Goal: Transaction & Acquisition: Book appointment/travel/reservation

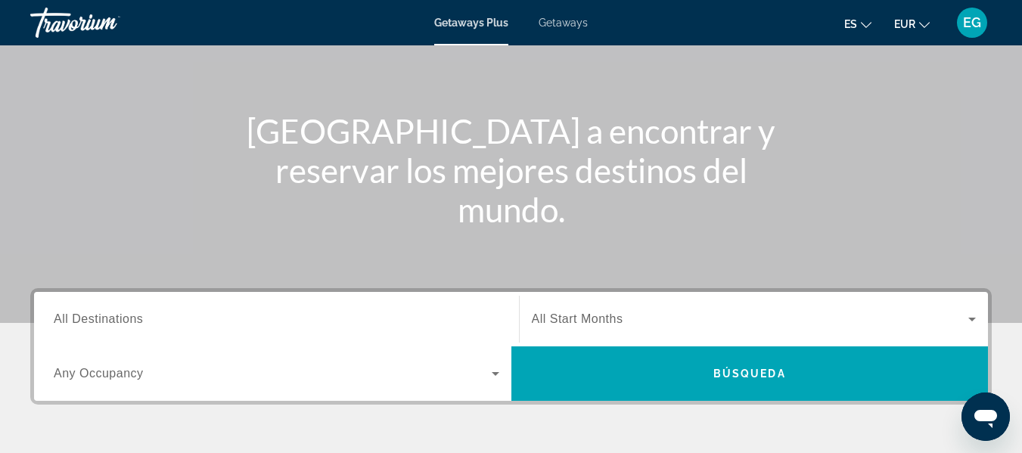
scroll to position [151, 0]
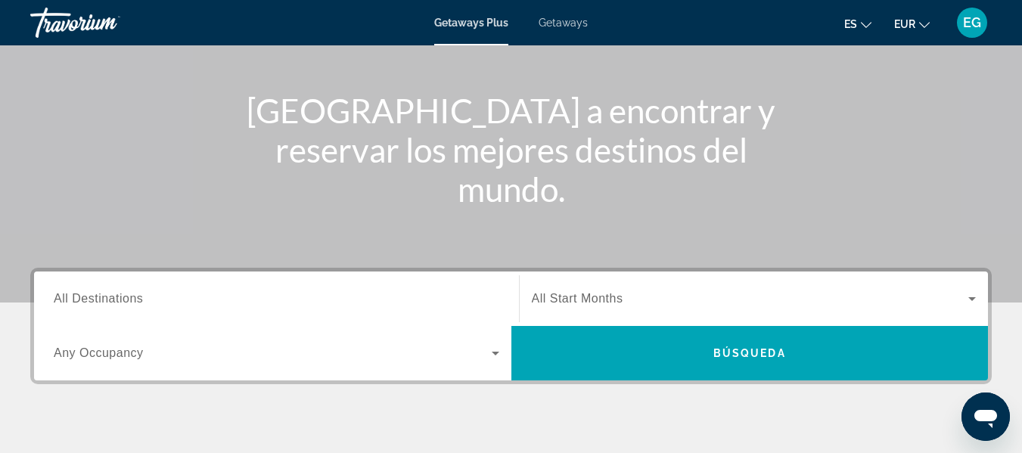
click at [121, 308] on div "Search widget" at bounding box center [277, 299] width 446 height 43
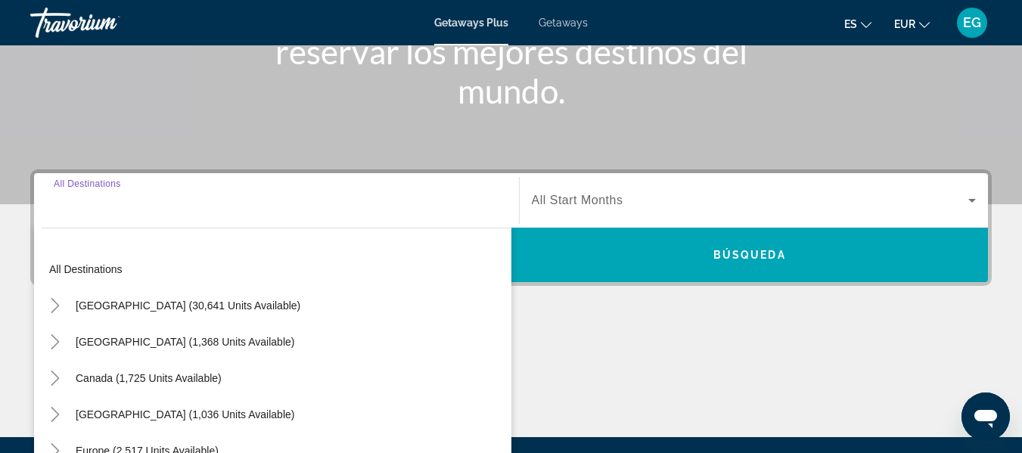
scroll to position [370, 0]
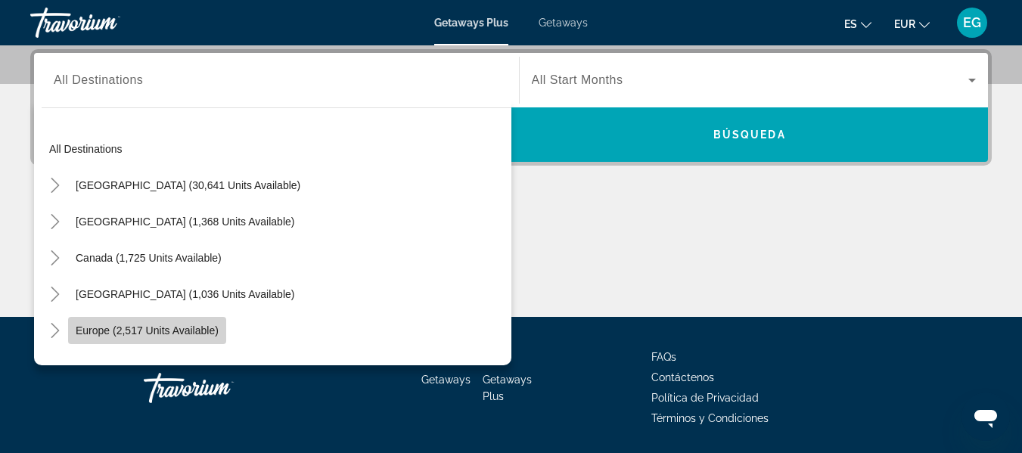
click at [182, 331] on span "Europe (2,517 units available)" at bounding box center [147, 331] width 143 height 12
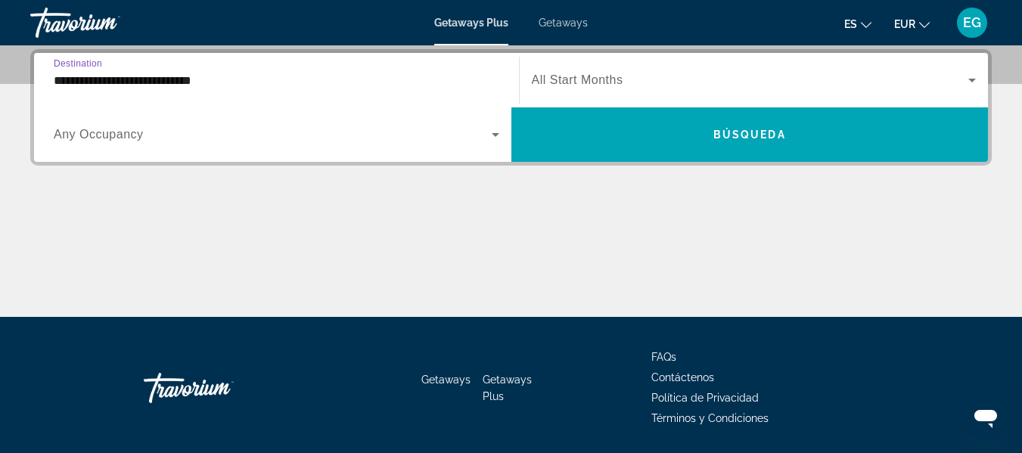
click at [865, 22] on icon "Change language" at bounding box center [866, 25] width 11 height 11
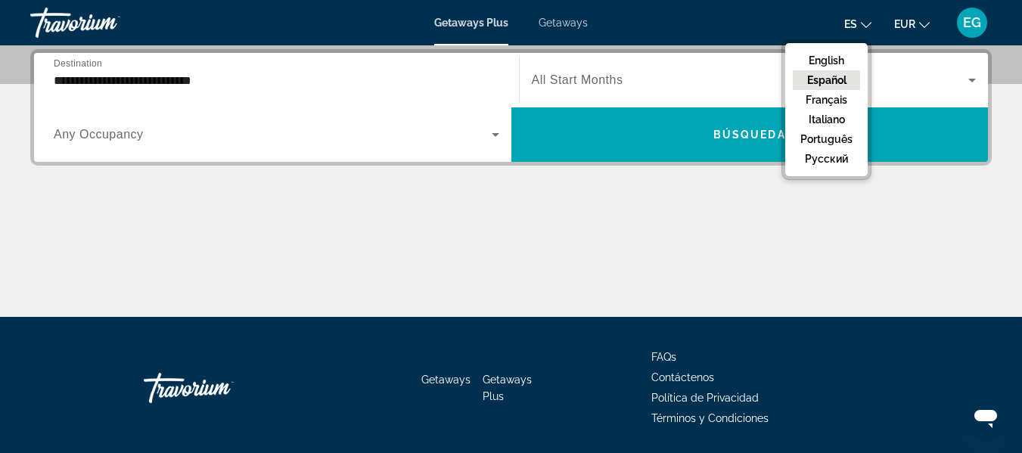
click at [942, 248] on div "Main content" at bounding box center [510, 259] width 961 height 113
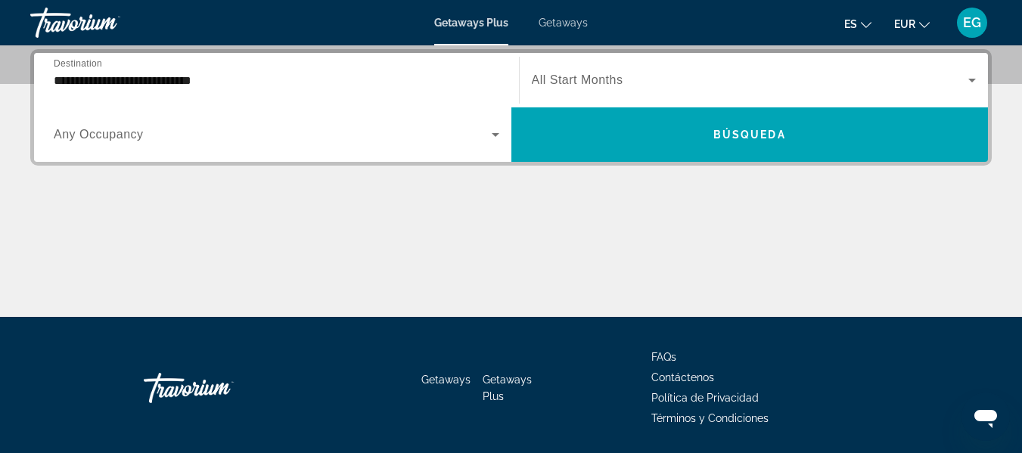
click at [925, 24] on icon "Change currency" at bounding box center [924, 25] width 11 height 11
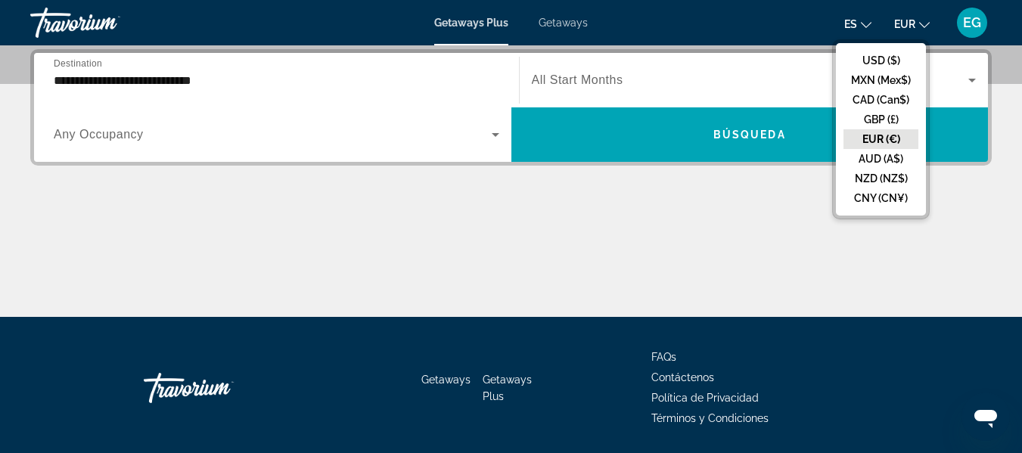
click at [978, 226] on div "Main content" at bounding box center [510, 259] width 961 height 113
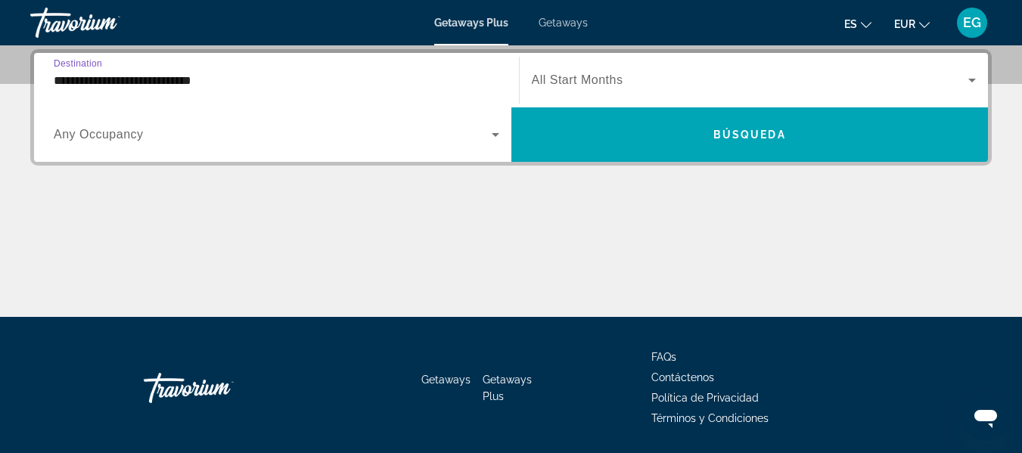
click at [226, 85] on input "**********" at bounding box center [277, 81] width 446 height 18
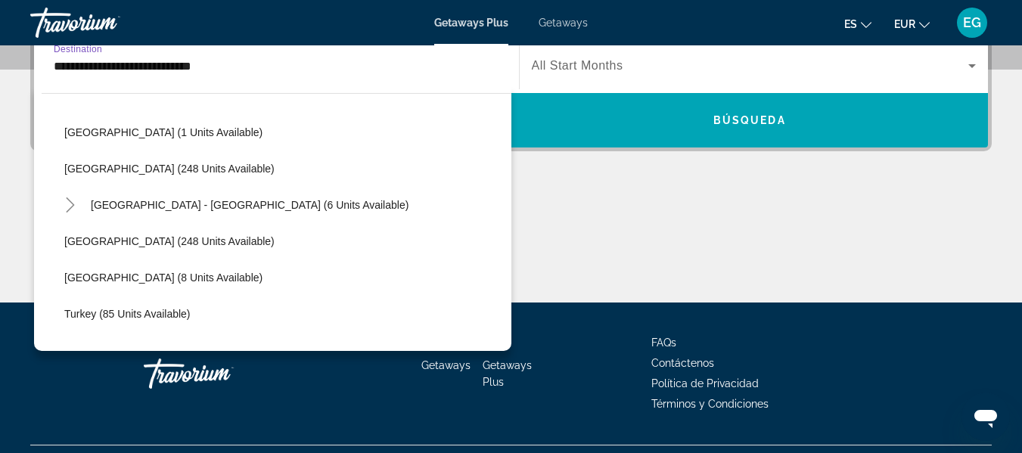
scroll to position [544, 0]
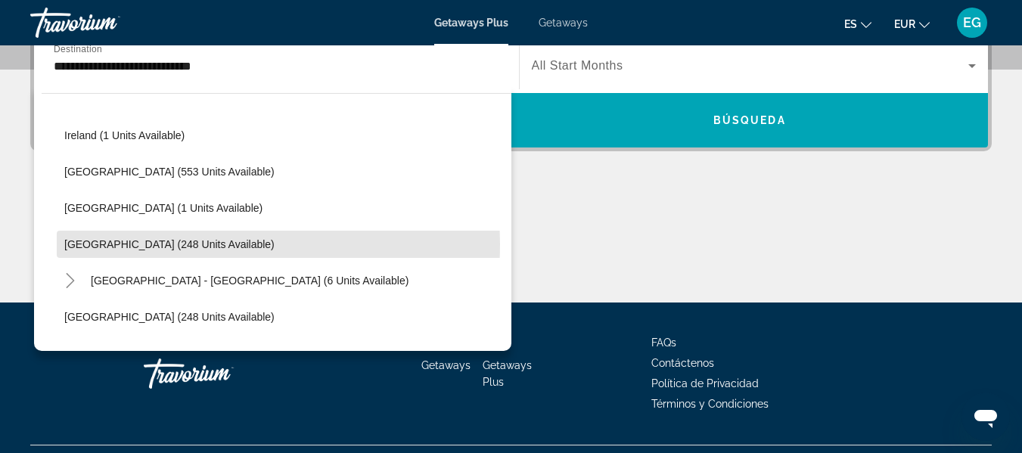
click at [132, 242] on span "[GEOGRAPHIC_DATA] (248 units available)" at bounding box center [169, 244] width 210 height 12
type input "**********"
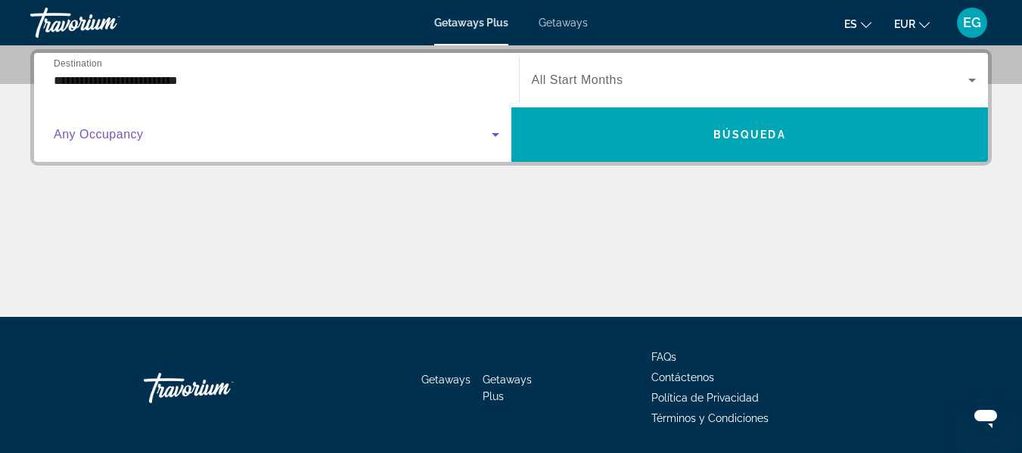
click at [499, 134] on icon "Search widget" at bounding box center [495, 135] width 18 height 18
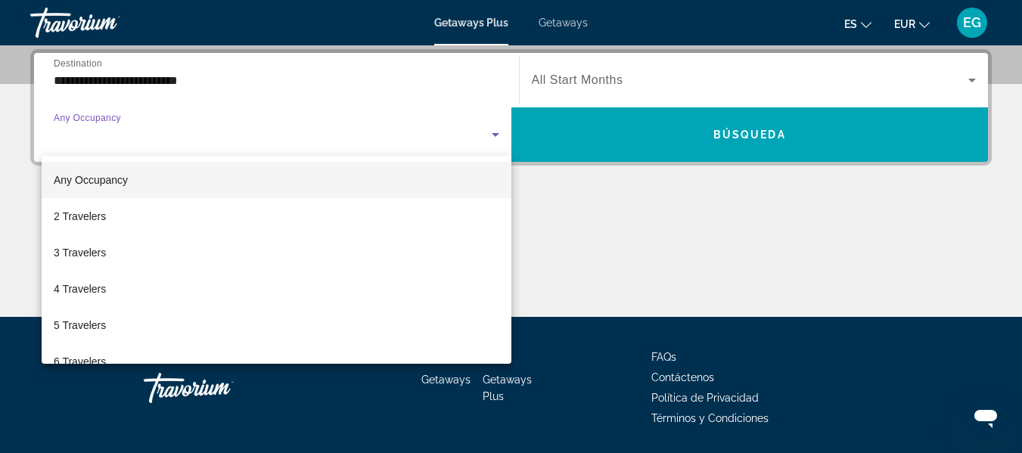
click at [640, 225] on div at bounding box center [511, 226] width 1022 height 453
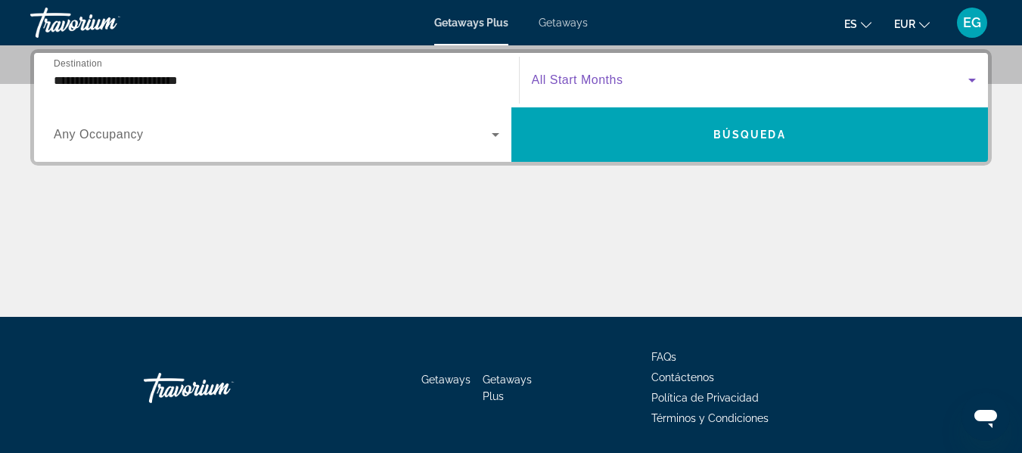
click at [974, 81] on icon "Search widget" at bounding box center [972, 80] width 18 height 18
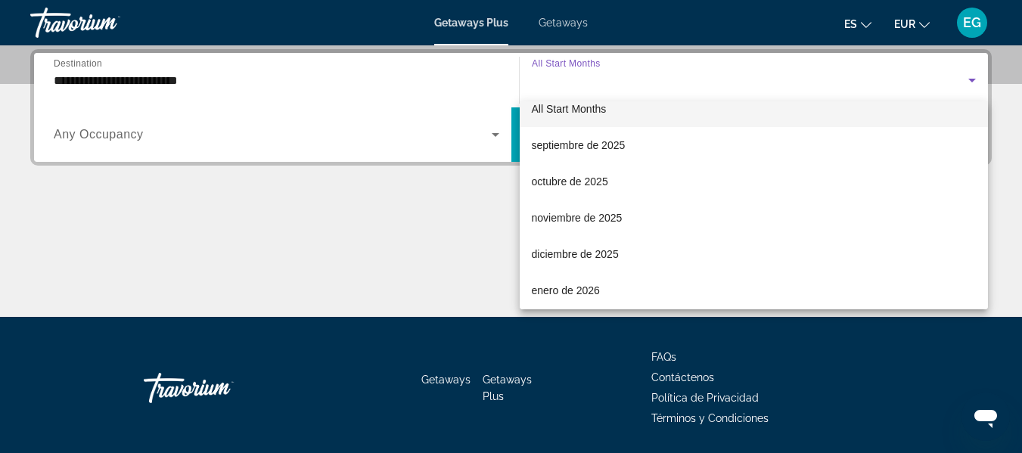
scroll to position [30, 0]
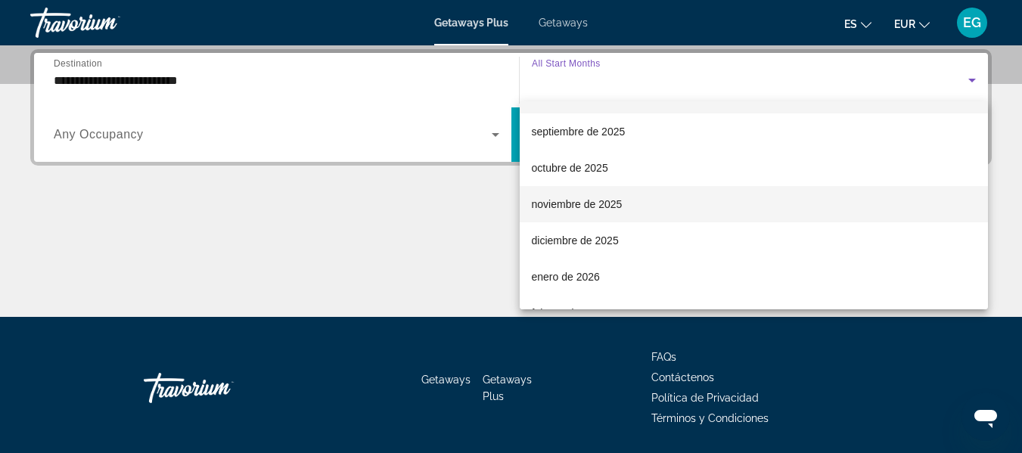
click at [575, 203] on span "noviembre de 2025" at bounding box center [577, 204] width 91 height 18
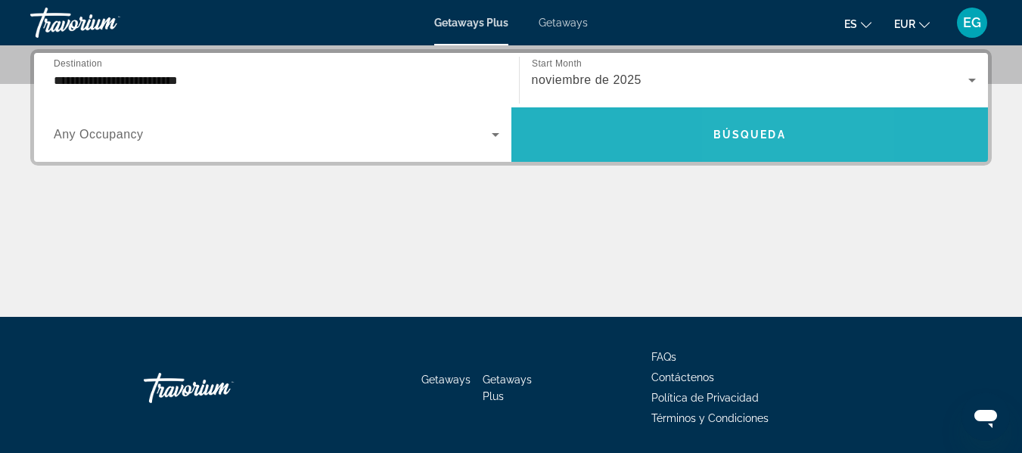
click at [753, 139] on span "Búsqueda" at bounding box center [749, 135] width 73 height 12
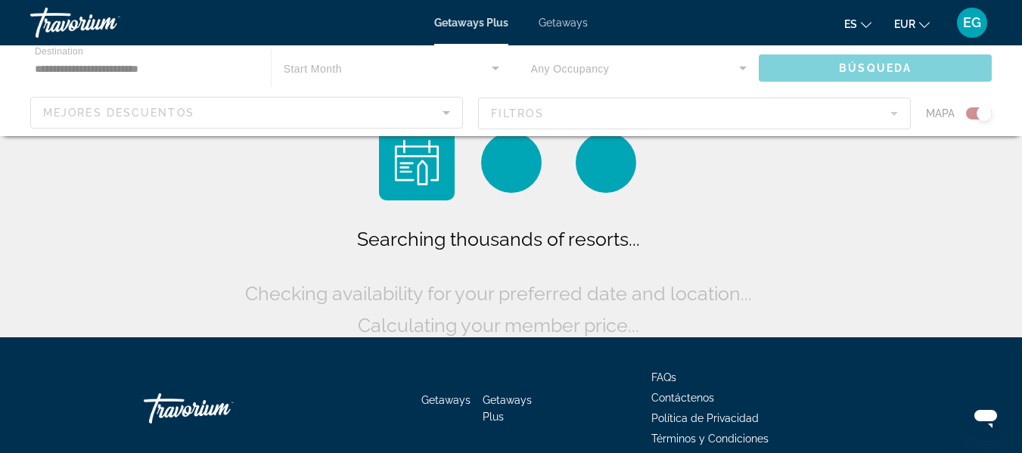
click at [753, 139] on div "Searching thousands of resorts... Checking availability for your preferred date…" at bounding box center [511, 233] width 540 height 216
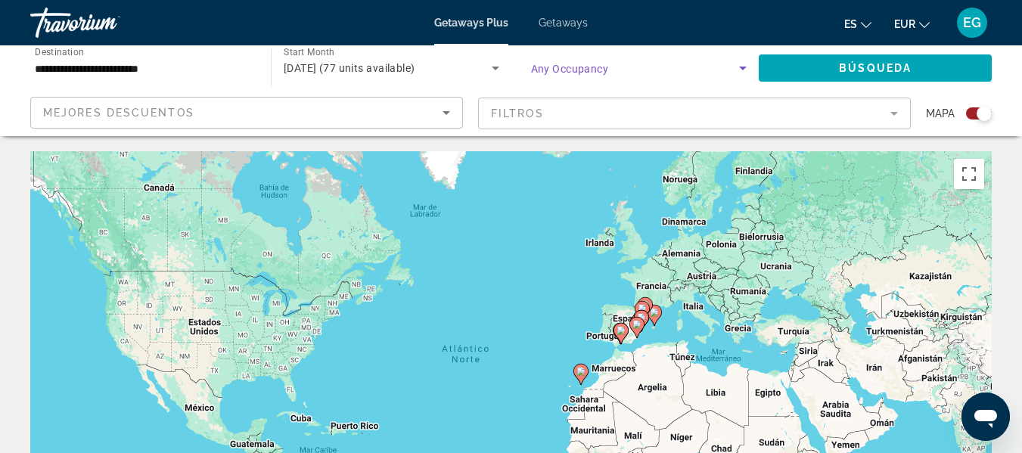
click at [743, 70] on icon "Search widget" at bounding box center [743, 69] width 8 height 4
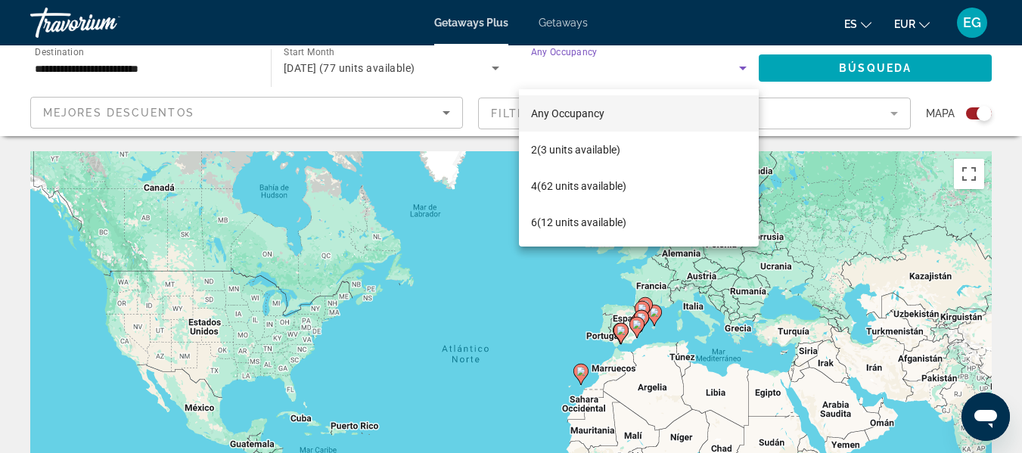
click at [574, 315] on div at bounding box center [511, 226] width 1022 height 453
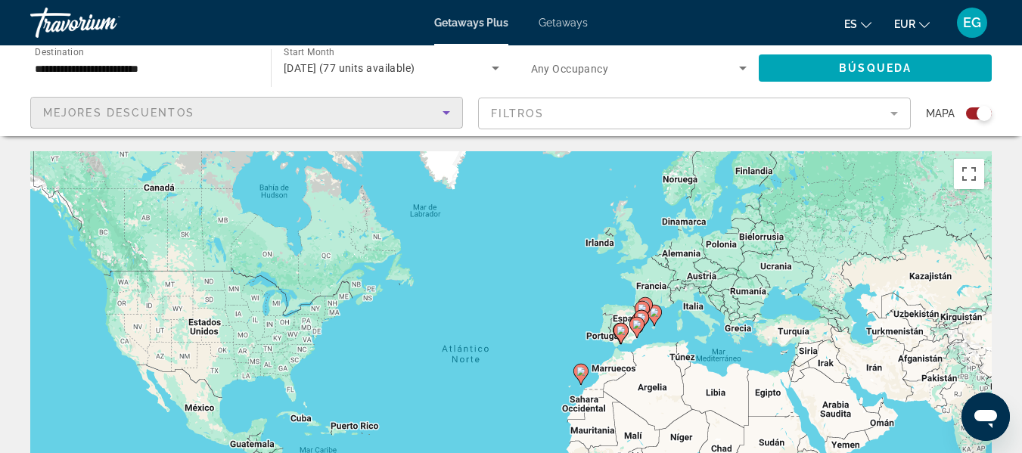
click at [444, 113] on icon "Sort by" at bounding box center [446, 113] width 18 height 18
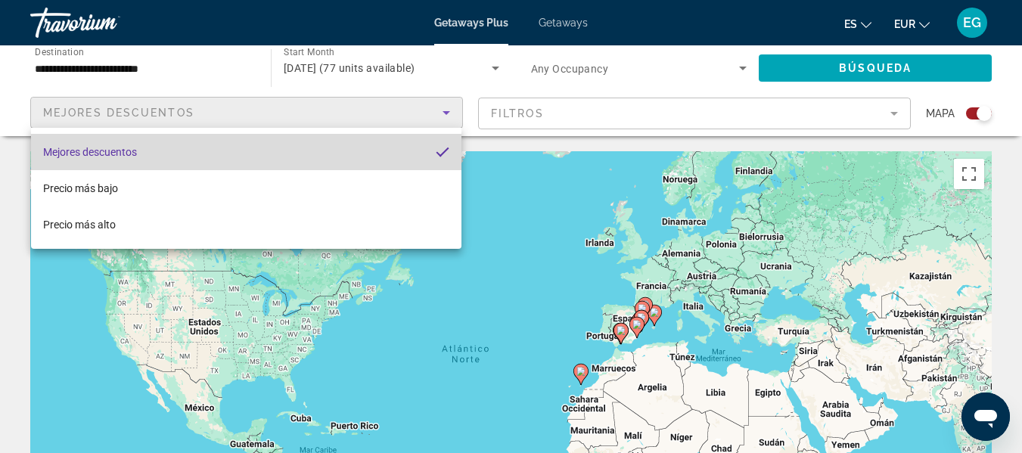
click at [441, 152] on mat-pseudo-checkbox "Sort by" at bounding box center [443, 152] width 14 height 14
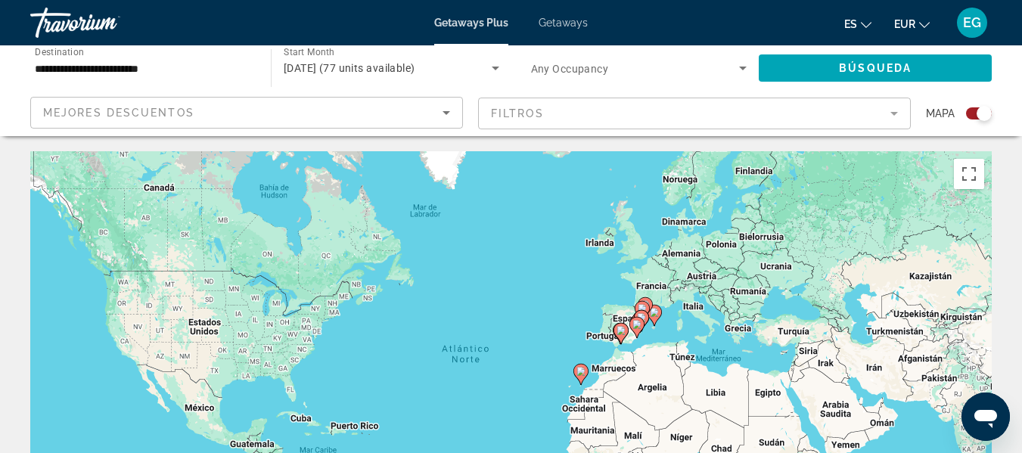
click at [892, 113] on mat-form-field "Filtros" at bounding box center [694, 114] width 433 height 32
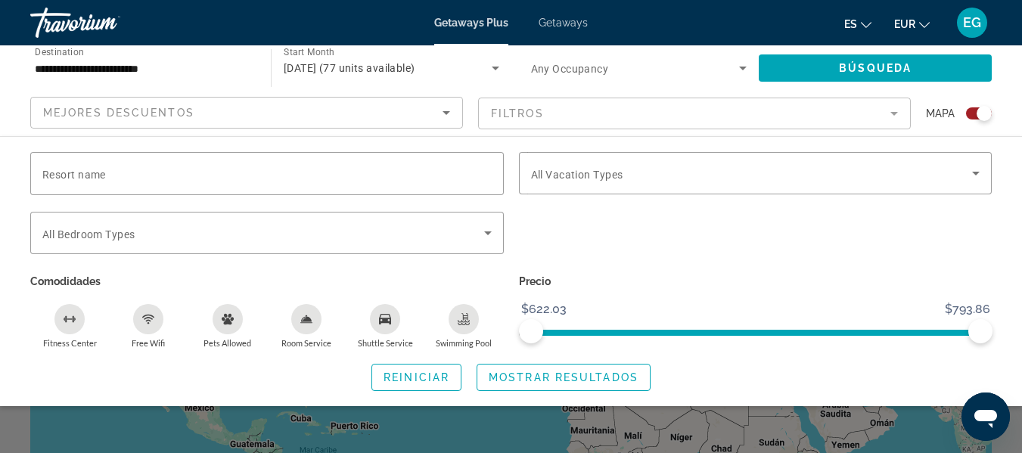
click at [893, 112] on mat-form-field "Filtros" at bounding box center [694, 114] width 433 height 32
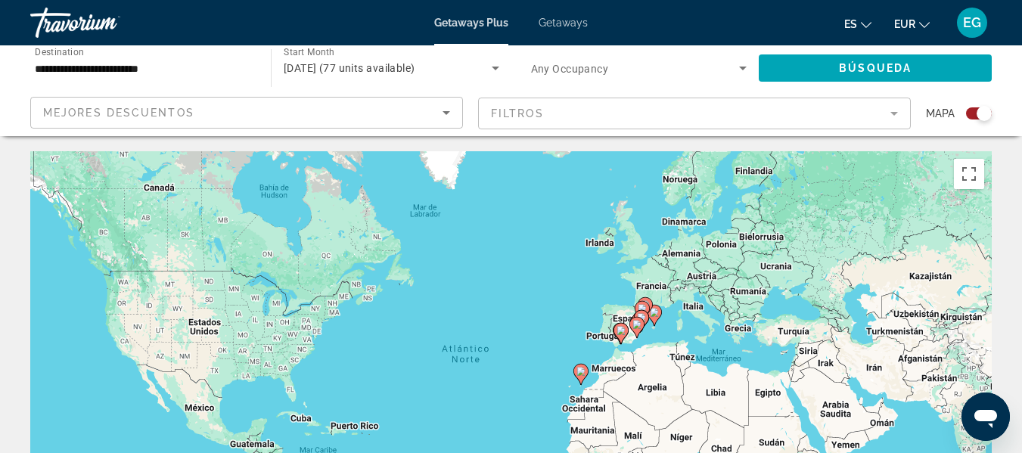
click at [893, 112] on mat-form-field "Filtros" at bounding box center [694, 114] width 433 height 32
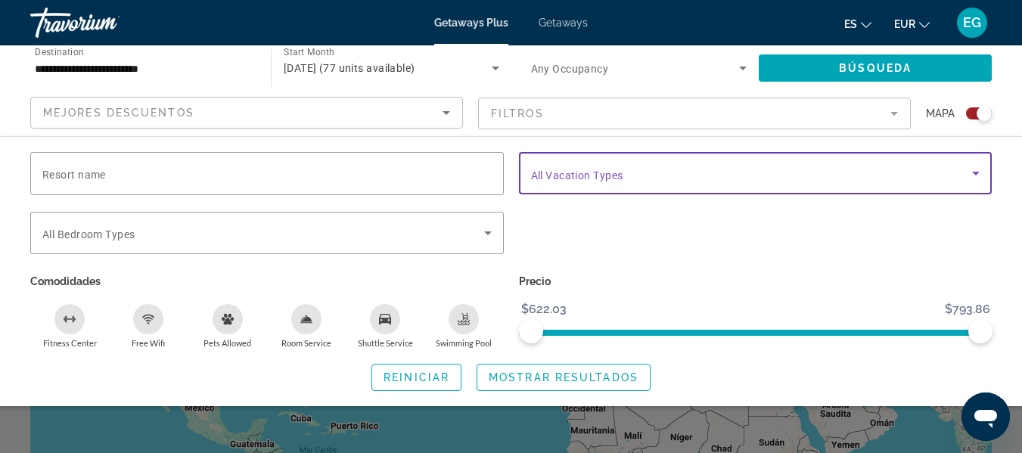
click at [974, 172] on icon "Search widget" at bounding box center [976, 174] width 8 height 4
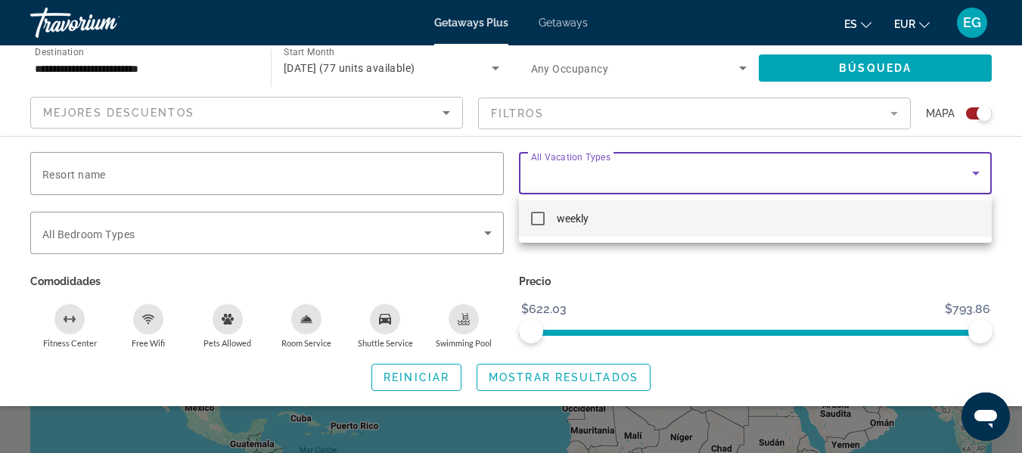
click at [974, 172] on div at bounding box center [511, 226] width 1022 height 453
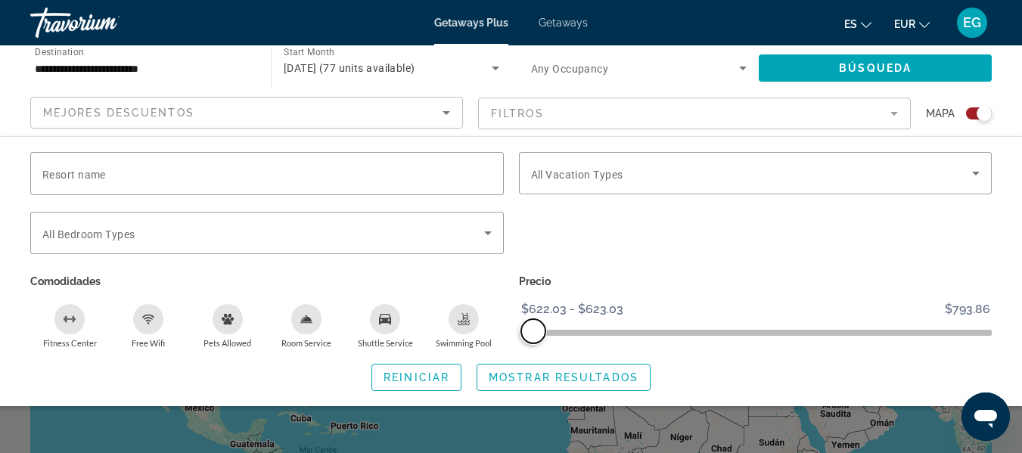
drag, startPoint x: 968, startPoint y: 327, endPoint x: 534, endPoint y: 332, distance: 434.2
click at [534, 332] on span "ngx-slider-max" at bounding box center [533, 331] width 24 height 24
drag, startPoint x: 536, startPoint y: 326, endPoint x: 562, endPoint y: 328, distance: 25.8
click at [562, 328] on span "ngx-slider-max" at bounding box center [562, 331] width 24 height 24
drag, startPoint x: 561, startPoint y: 314, endPoint x: 559, endPoint y: 333, distance: 19.0
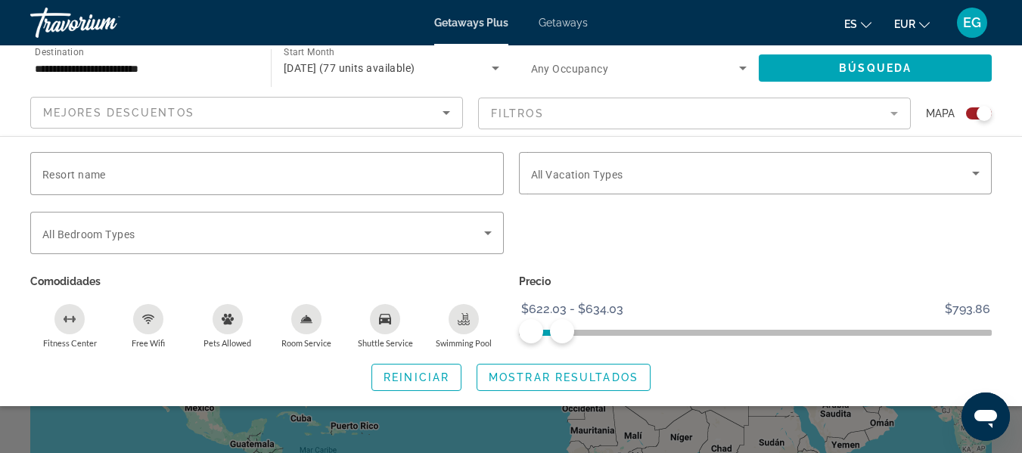
click at [582, 332] on ngx-slider "$622.03 $793.86 $622.03 $634.03 $622.03 - $634.03" at bounding box center [756, 331] width 474 height 3
drag, startPoint x: 557, startPoint y: 333, endPoint x: 702, endPoint y: 357, distance: 147.2
click at [702, 357] on div "Resort name Vacation Types All Vacation Types Bedroom Types All Bedroom Types C…" at bounding box center [511, 271] width 1022 height 239
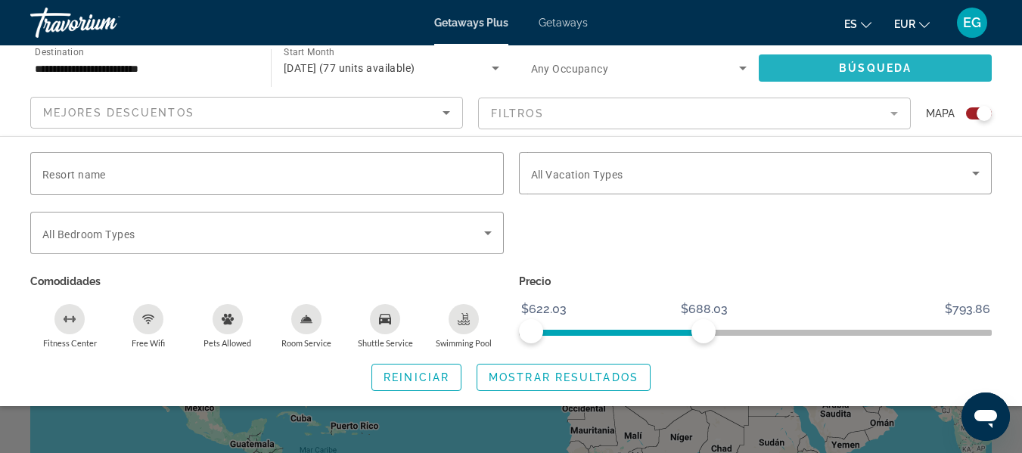
click at [859, 70] on span "Búsqueda" at bounding box center [875, 68] width 73 height 12
click at [846, 73] on span "Búsqueda" at bounding box center [875, 68] width 73 height 12
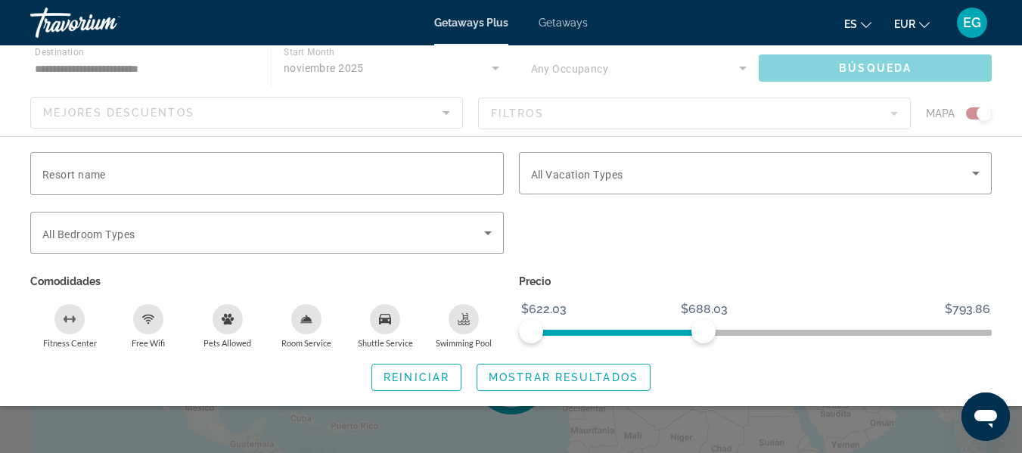
click at [843, 70] on div "Main content" at bounding box center [511, 90] width 1022 height 91
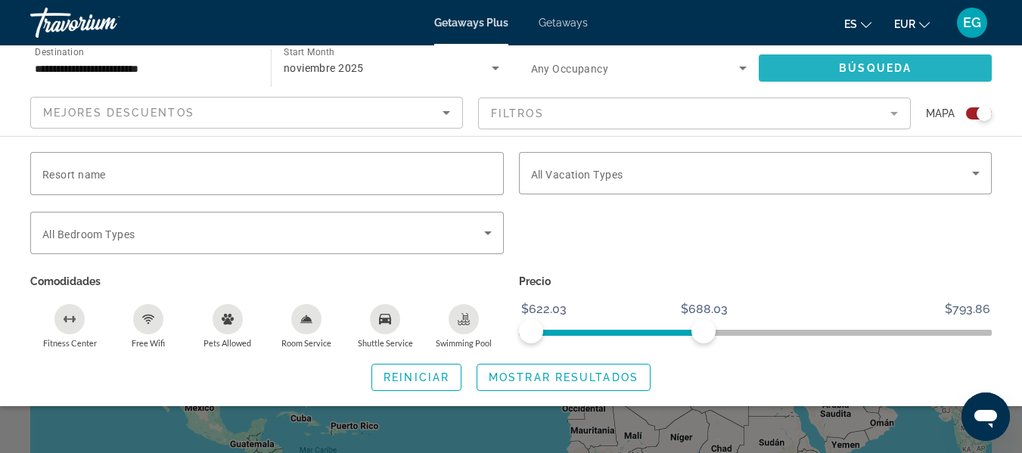
click at [836, 62] on span "Search widget" at bounding box center [875, 68] width 233 height 36
click at [831, 63] on span "Search widget" at bounding box center [875, 68] width 233 height 36
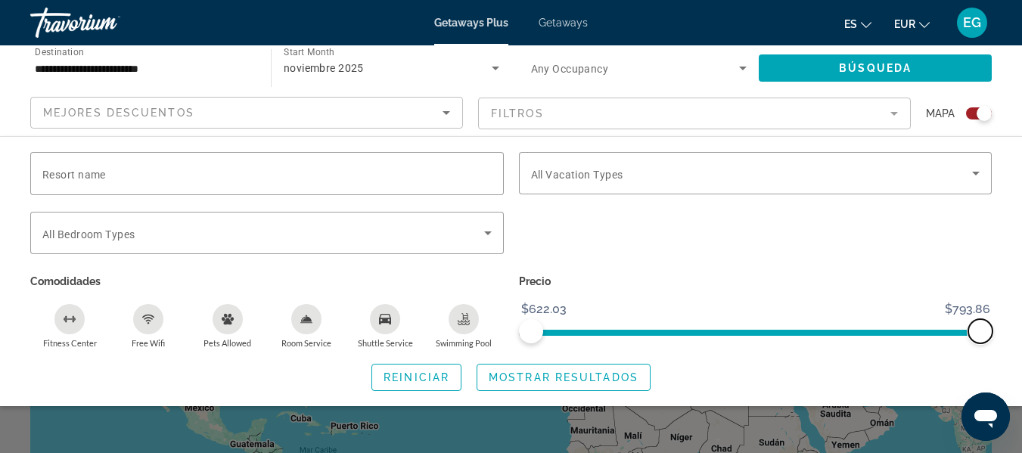
drag, startPoint x: 703, startPoint y: 325, endPoint x: 1003, endPoint y: 337, distance: 300.6
click at [1003, 337] on div "Resort name Vacation Types All Vacation Types Bedroom Types All Bedroom Types C…" at bounding box center [511, 271] width 1022 height 239
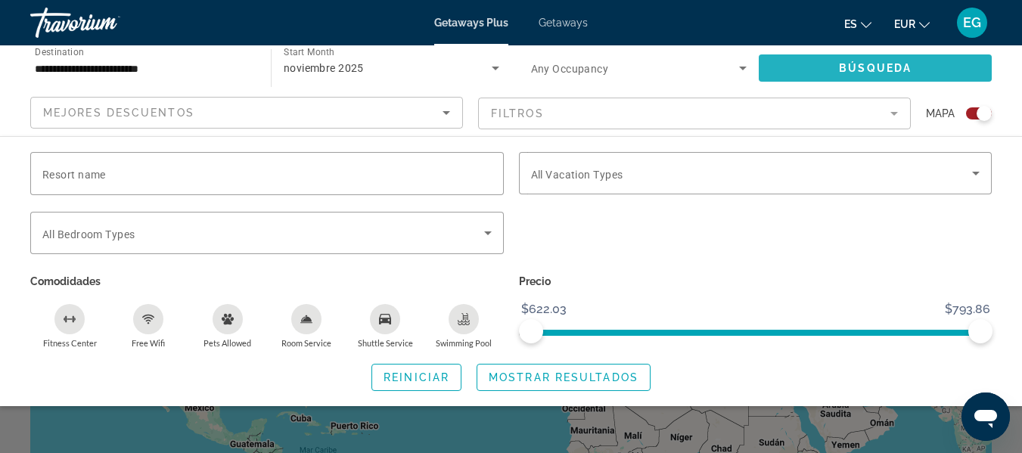
click at [787, 64] on span "Search widget" at bounding box center [875, 68] width 233 height 36
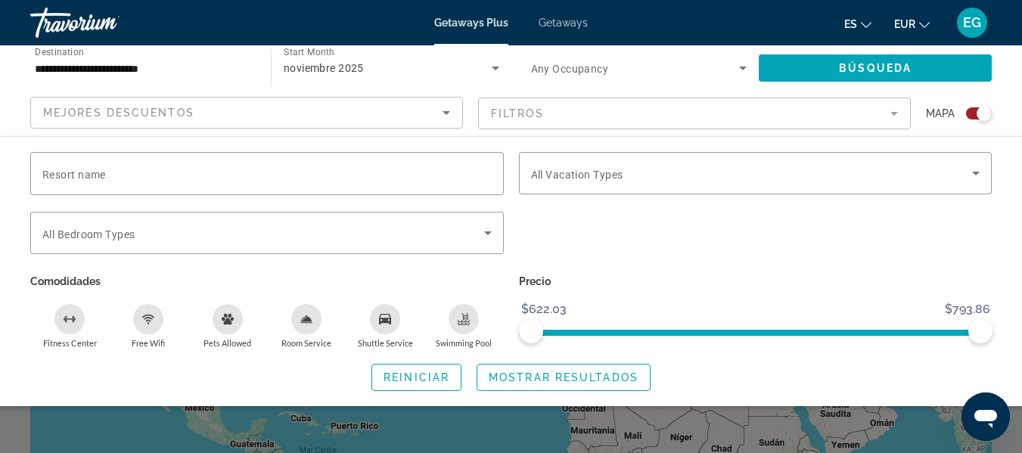
click at [497, 67] on icon "Search widget" at bounding box center [496, 69] width 8 height 4
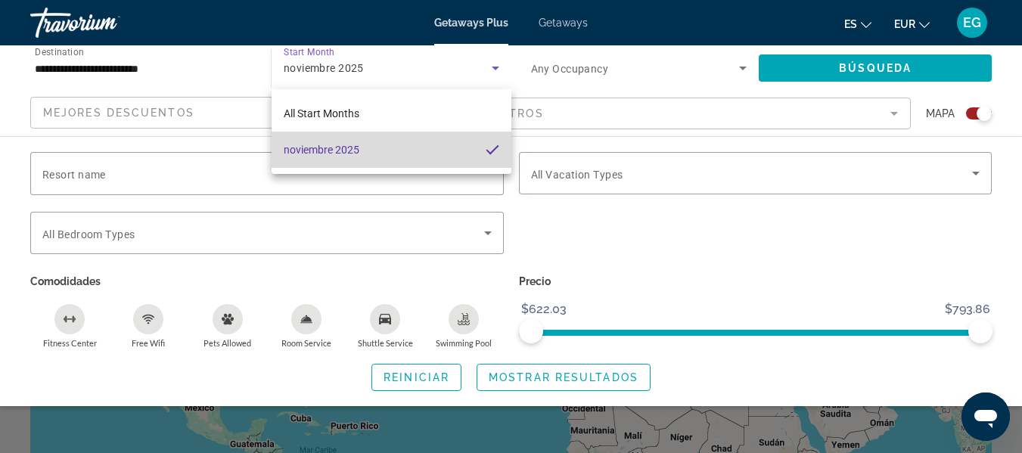
click at [467, 146] on mat-option "noviembre 2025" at bounding box center [392, 150] width 240 height 36
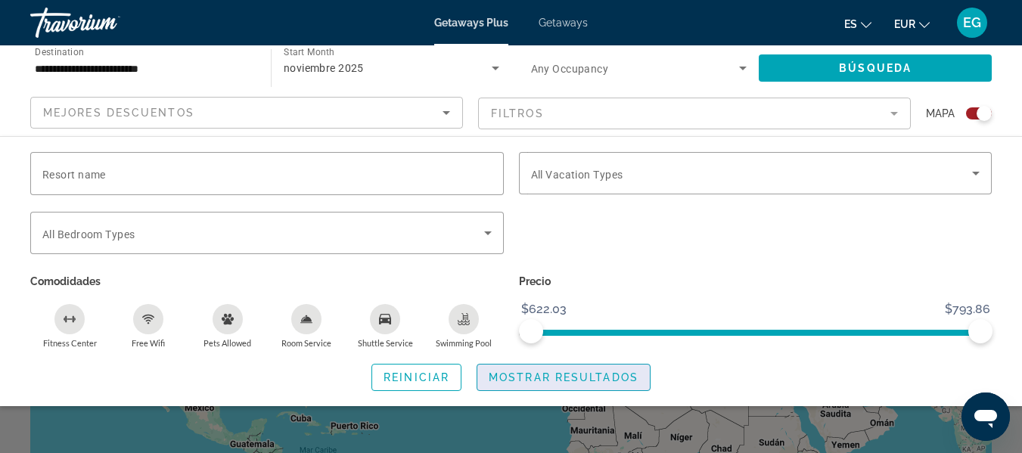
click at [593, 372] on span "Mostrar resultados" at bounding box center [564, 377] width 150 height 12
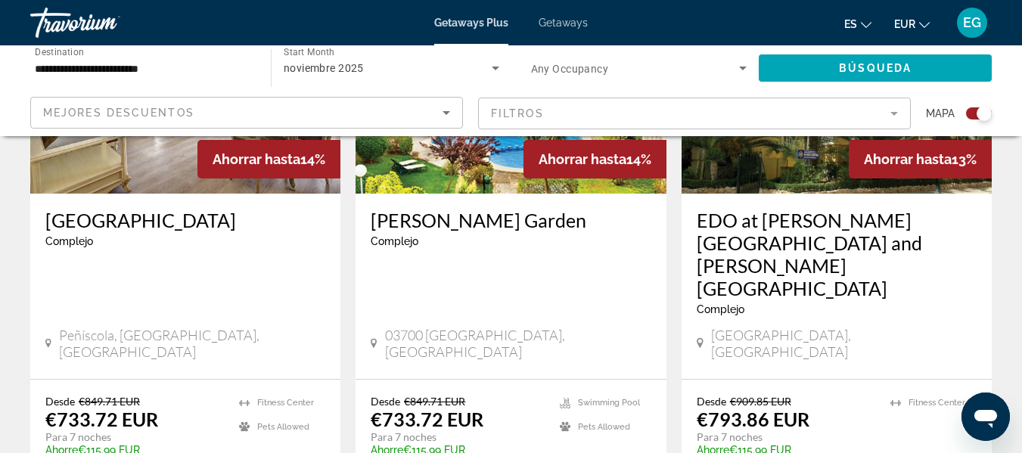
scroll to position [2421, 0]
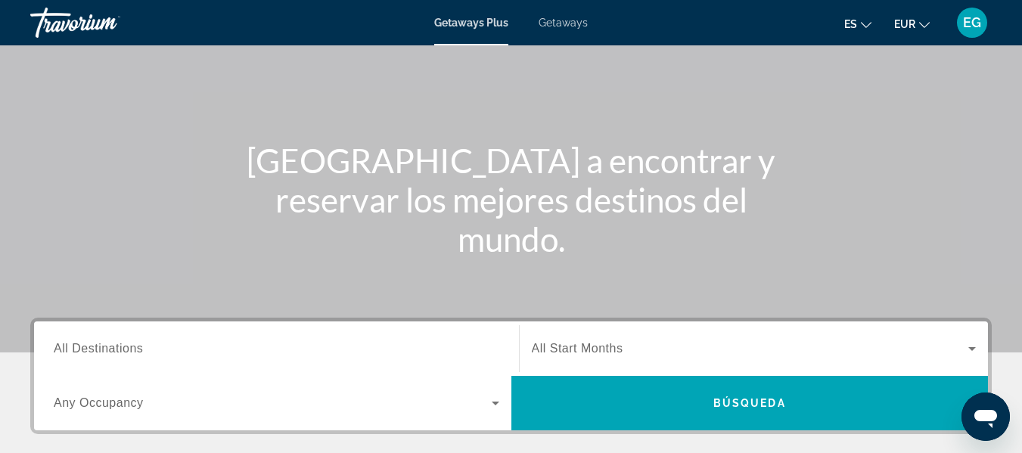
scroll to position [151, 0]
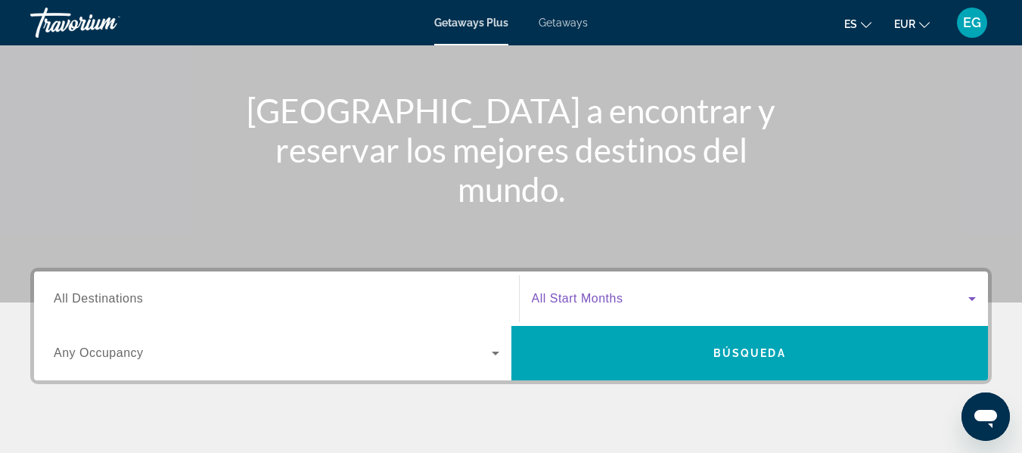
click at [968, 296] on icon "Search widget" at bounding box center [972, 299] width 18 height 18
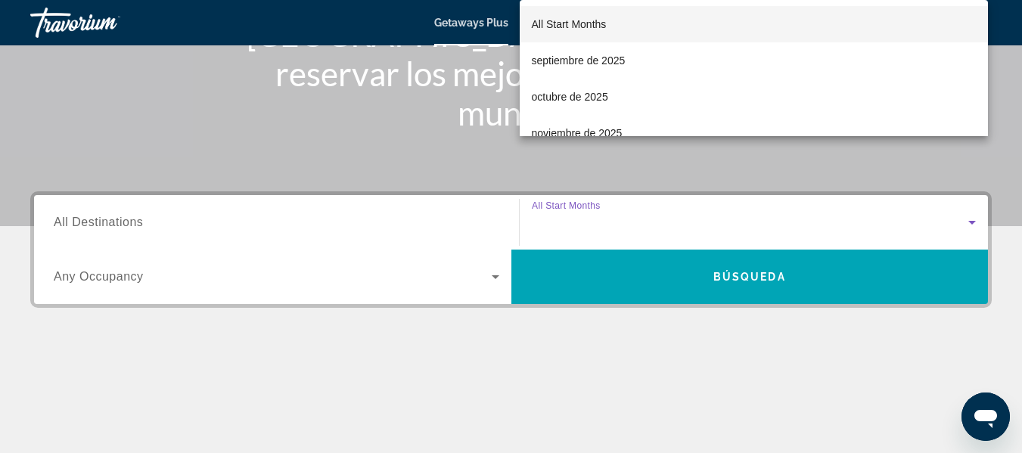
scroll to position [370, 0]
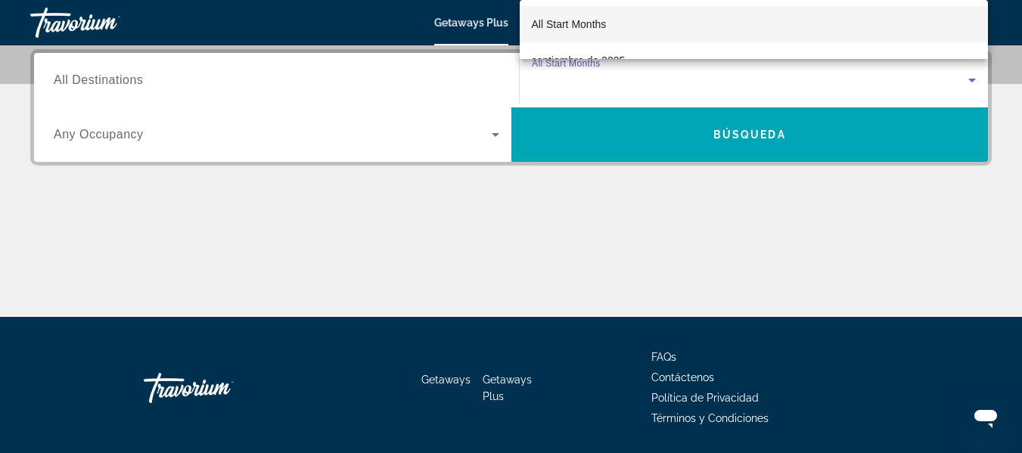
click at [968, 80] on div at bounding box center [511, 226] width 1022 height 453
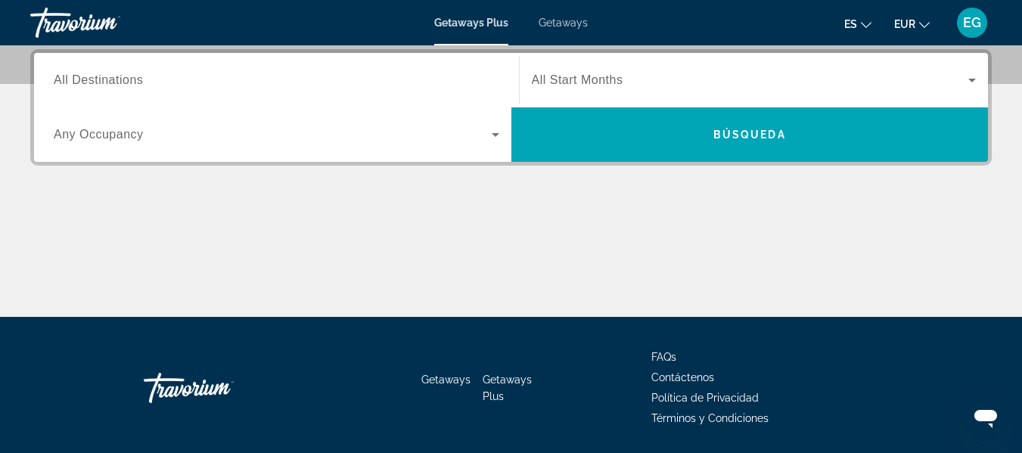
click at [971, 81] on icon "Search widget" at bounding box center [972, 81] width 8 height 4
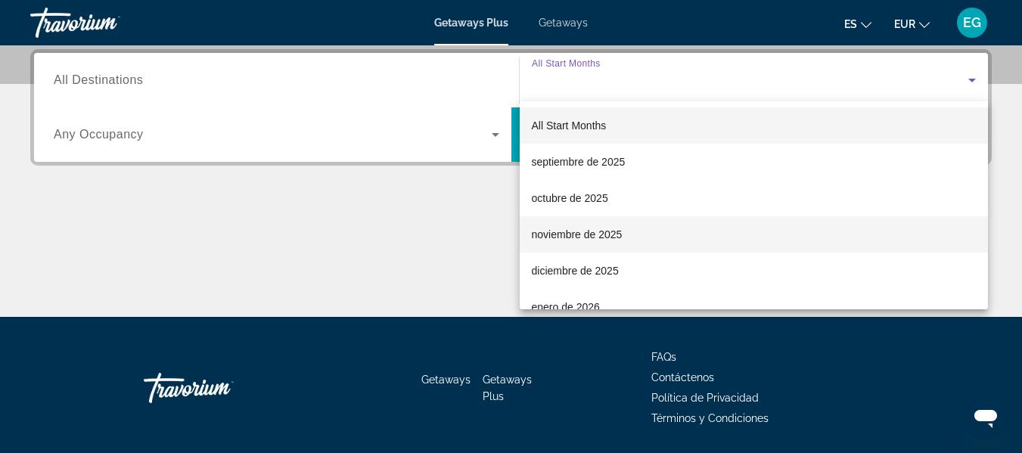
click at [577, 233] on span "noviembre de 2025" at bounding box center [577, 234] width 91 height 18
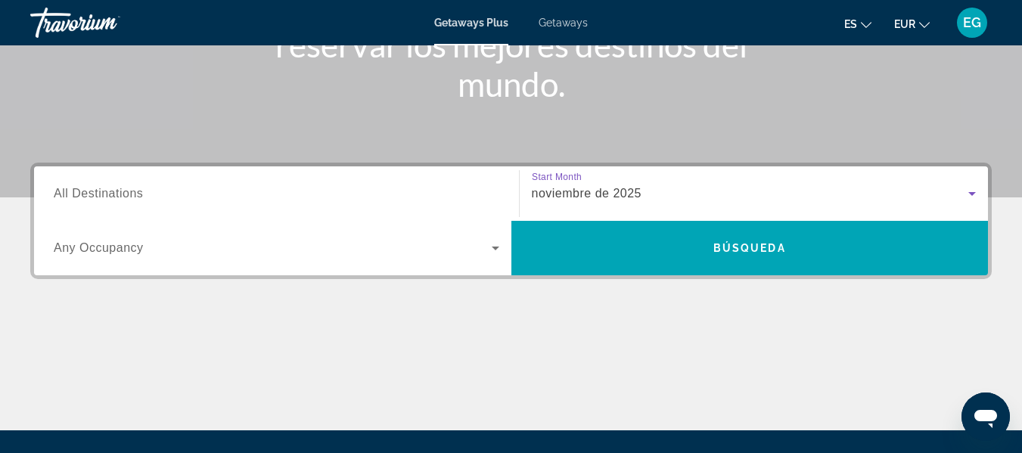
scroll to position [219, 0]
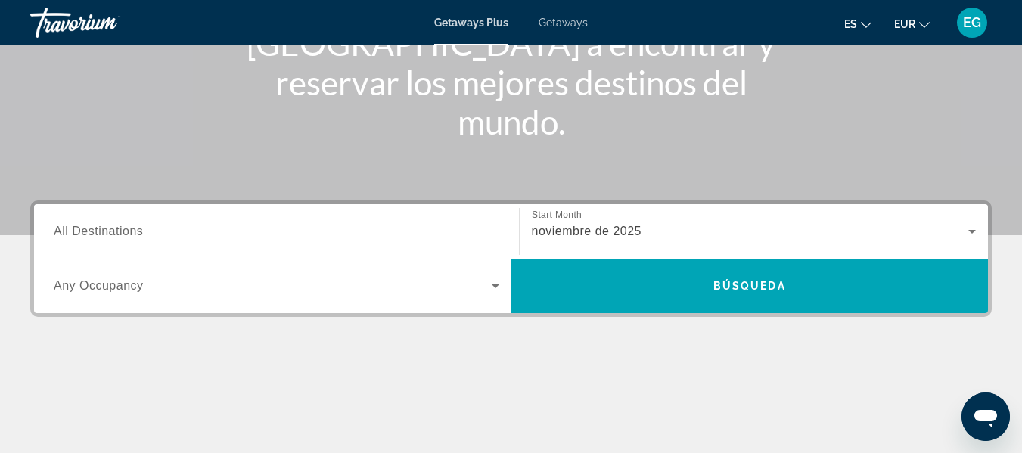
click at [94, 235] on span "All Destinations" at bounding box center [98, 231] width 89 height 13
click at [94, 235] on input "Destination All Destinations" at bounding box center [277, 232] width 446 height 18
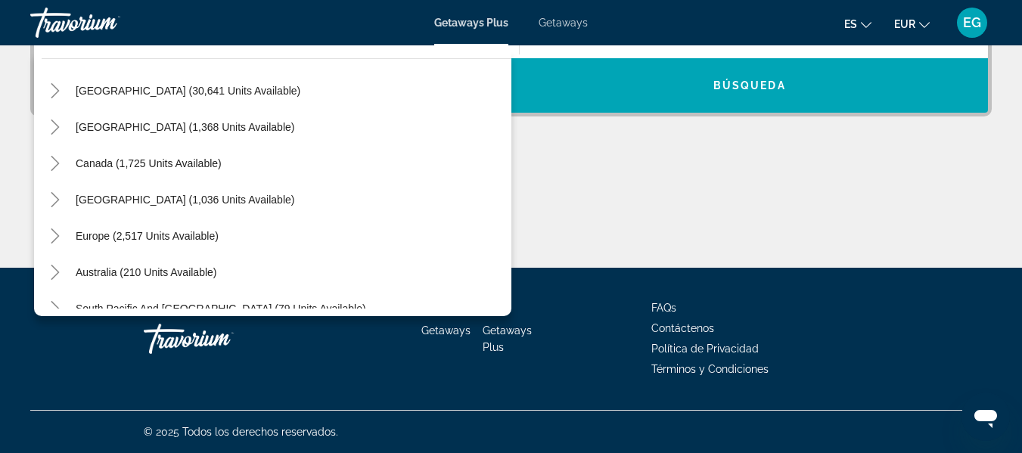
scroll to position [18, 0]
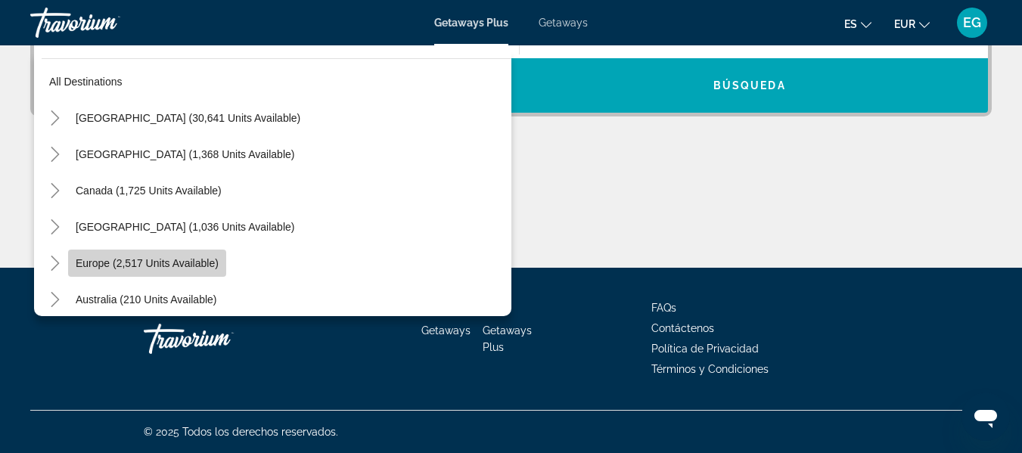
click at [139, 262] on span "Europe (2,517 units available)" at bounding box center [147, 263] width 143 height 12
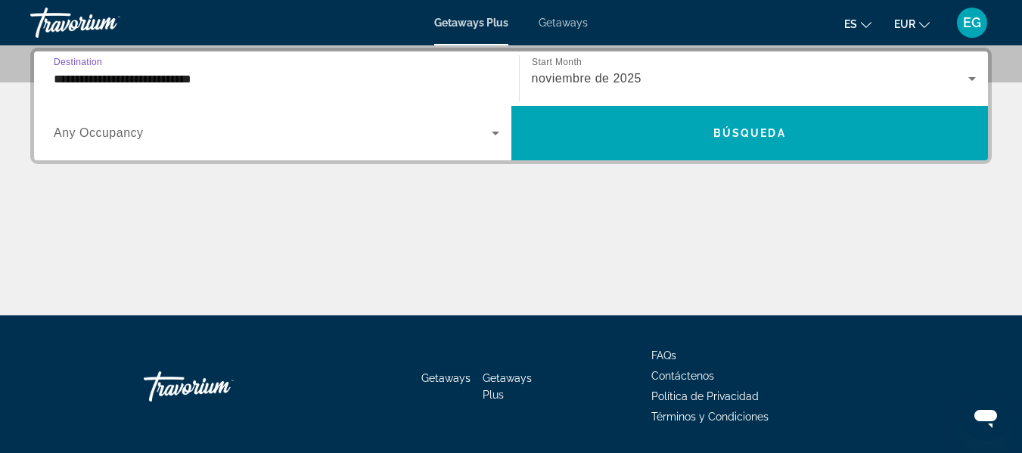
scroll to position [370, 0]
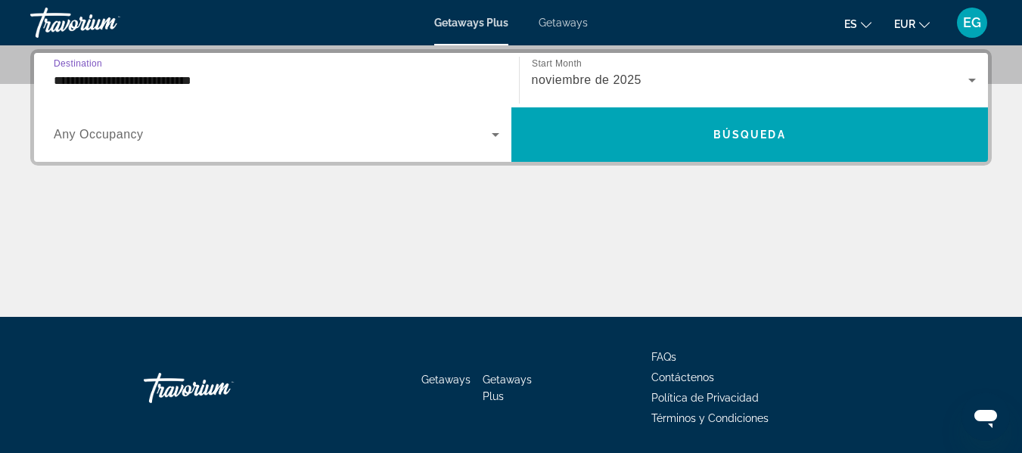
click at [207, 89] on input "**********" at bounding box center [277, 81] width 446 height 18
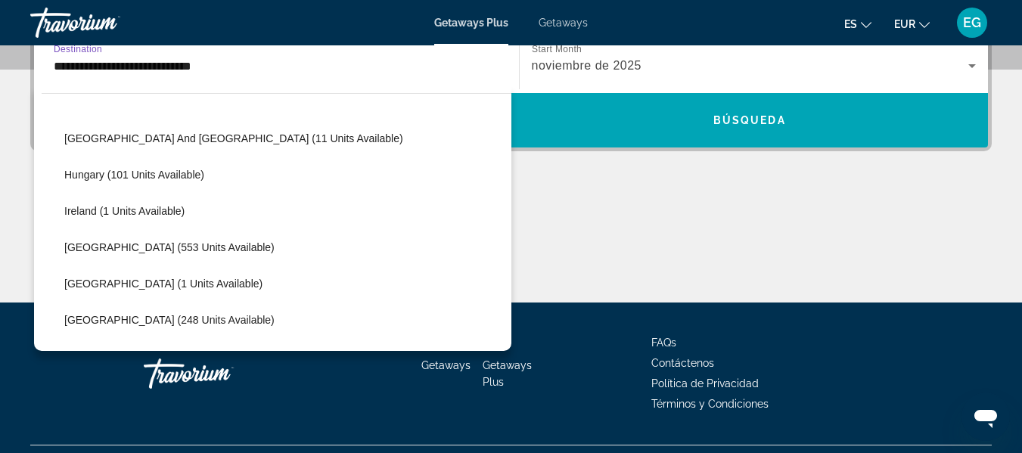
scroll to position [544, 0]
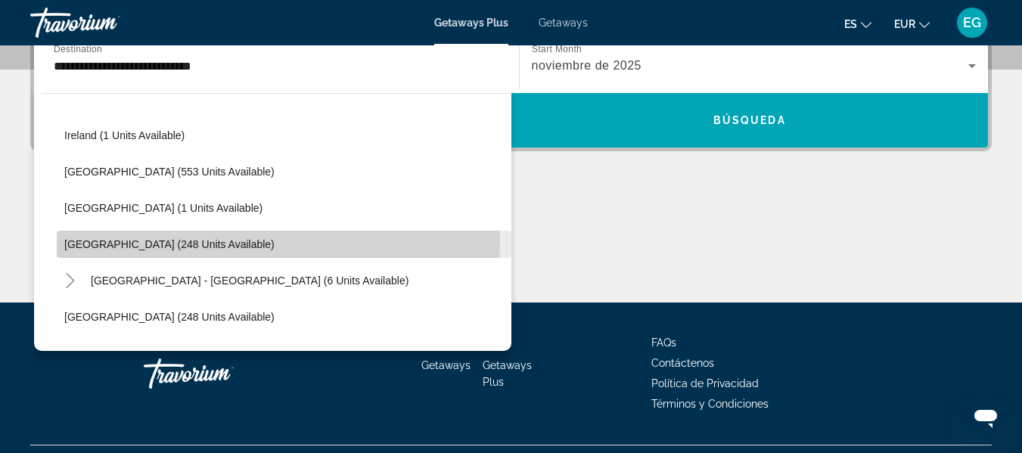
click at [110, 241] on span "[GEOGRAPHIC_DATA] (248 units available)" at bounding box center [169, 244] width 210 height 12
type input "**********"
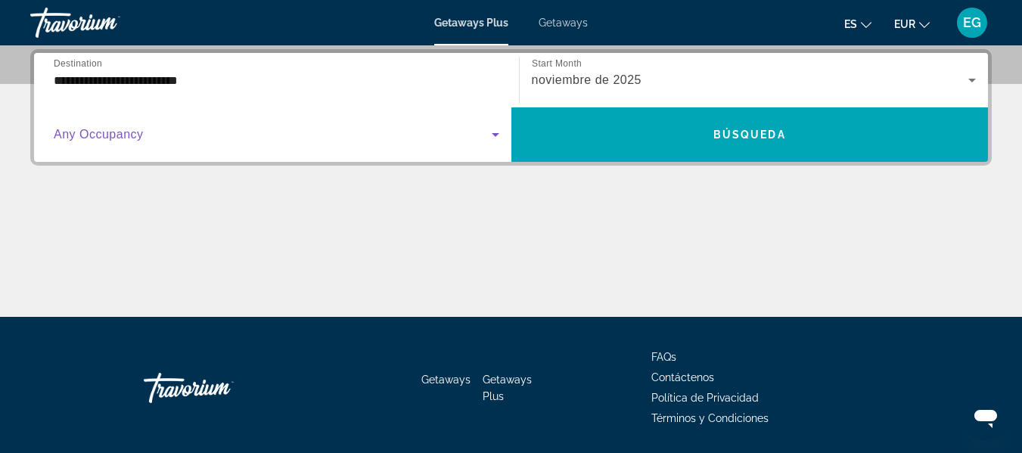
click at [493, 136] on icon "Search widget" at bounding box center [495, 135] width 18 height 18
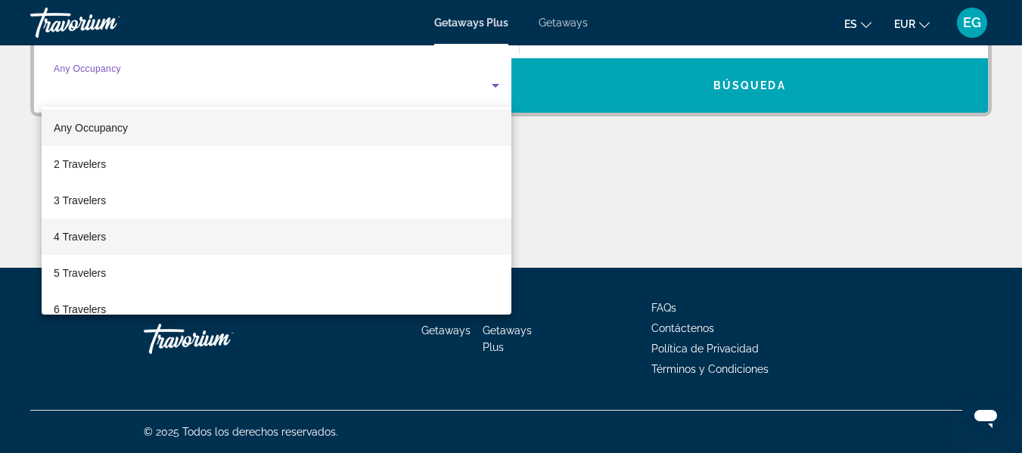
scroll to position [0, 0]
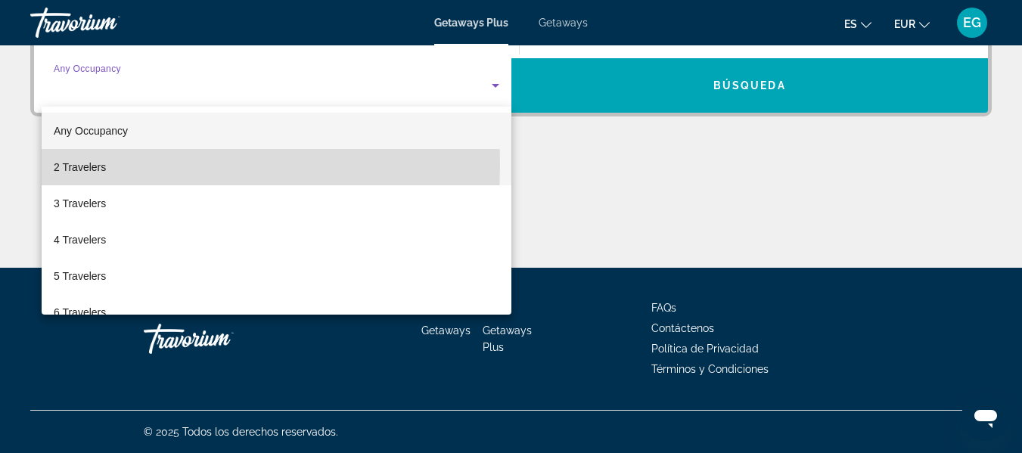
click at [84, 165] on span "2 Travelers" at bounding box center [80, 167] width 52 height 18
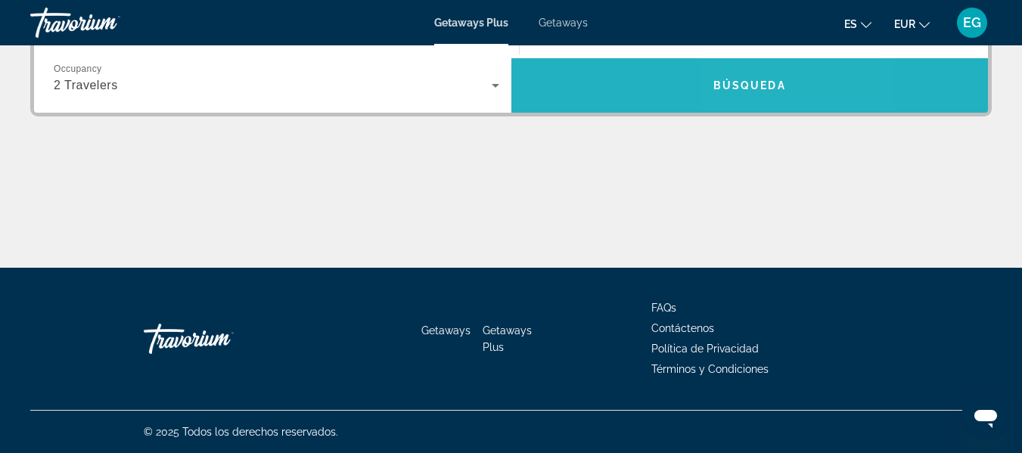
click at [751, 89] on span "Búsqueda" at bounding box center [749, 85] width 73 height 12
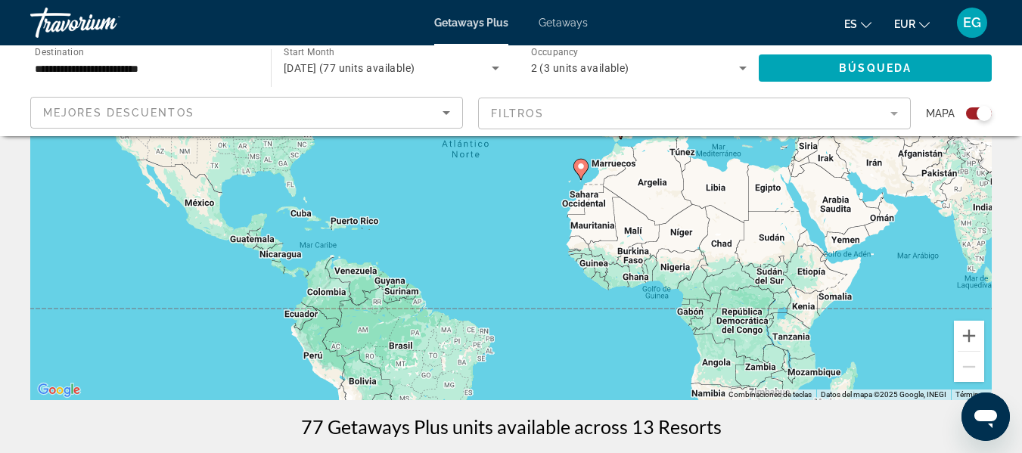
scroll to position [227, 0]
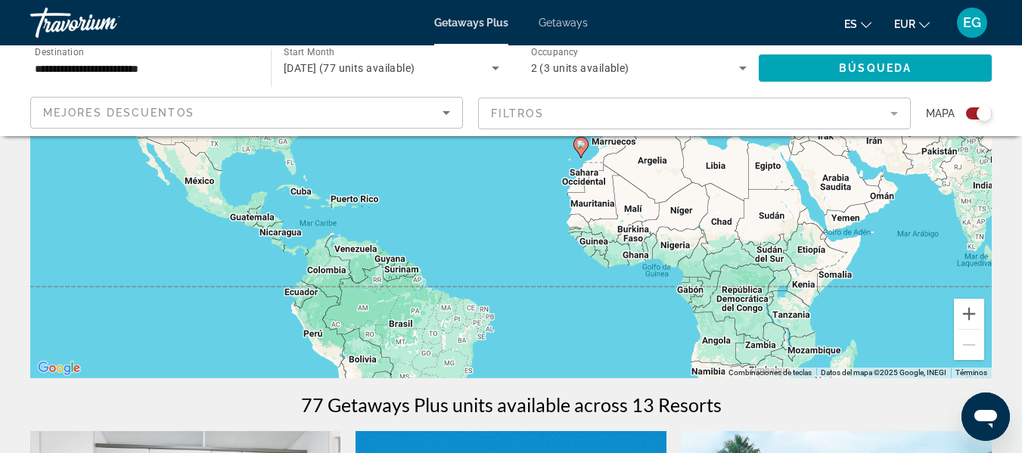
click at [446, 113] on icon "Sort by" at bounding box center [447, 113] width 8 height 4
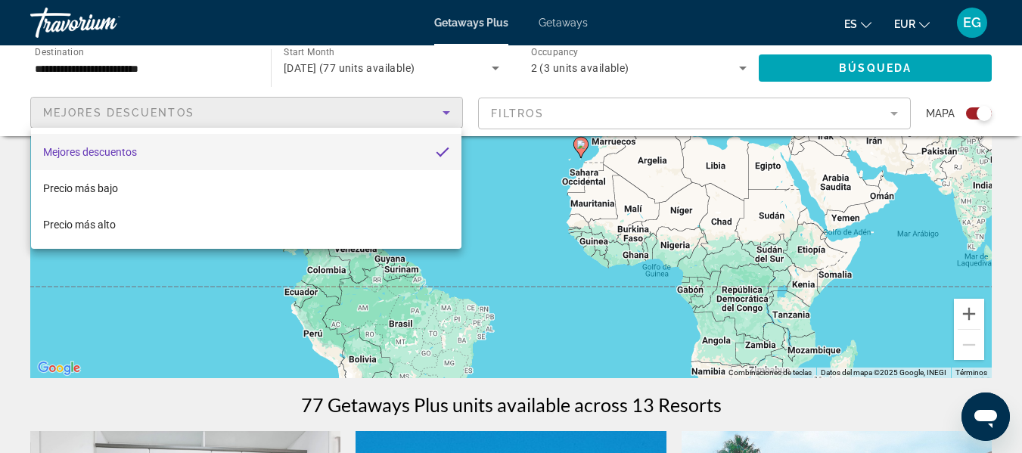
click at [423, 145] on mat-option "Mejores descuentos" at bounding box center [246, 152] width 430 height 36
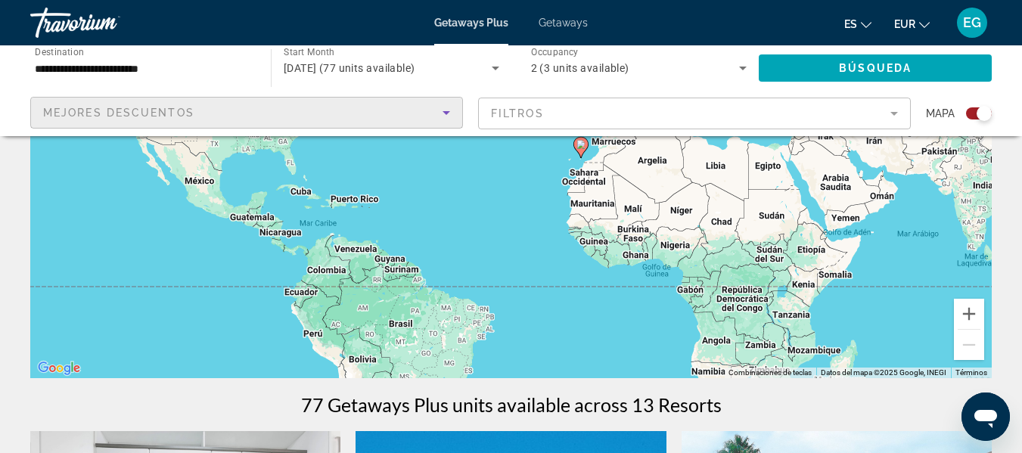
click at [893, 115] on mat-form-field "Filtros" at bounding box center [694, 114] width 433 height 32
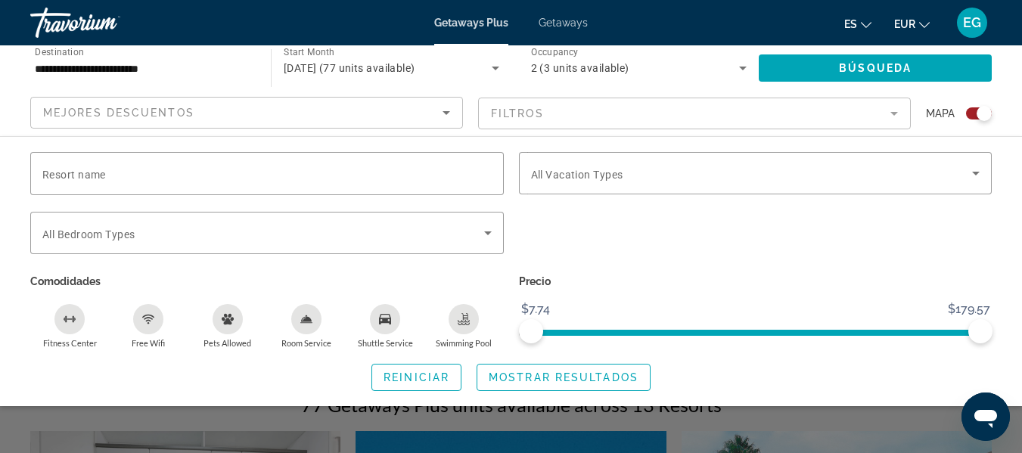
click at [890, 113] on mat-form-field "Filtros" at bounding box center [694, 114] width 433 height 32
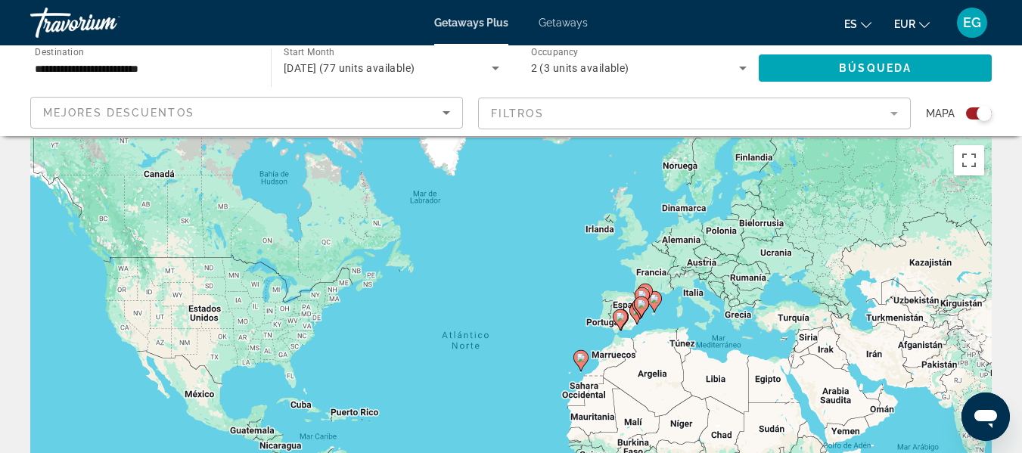
scroll to position [0, 0]
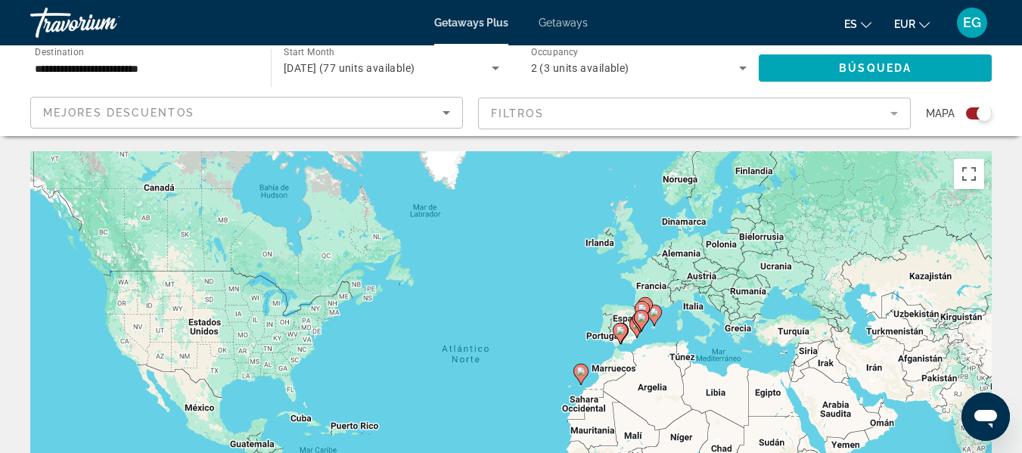
click at [893, 113] on mat-form-field "Filtros" at bounding box center [694, 114] width 433 height 32
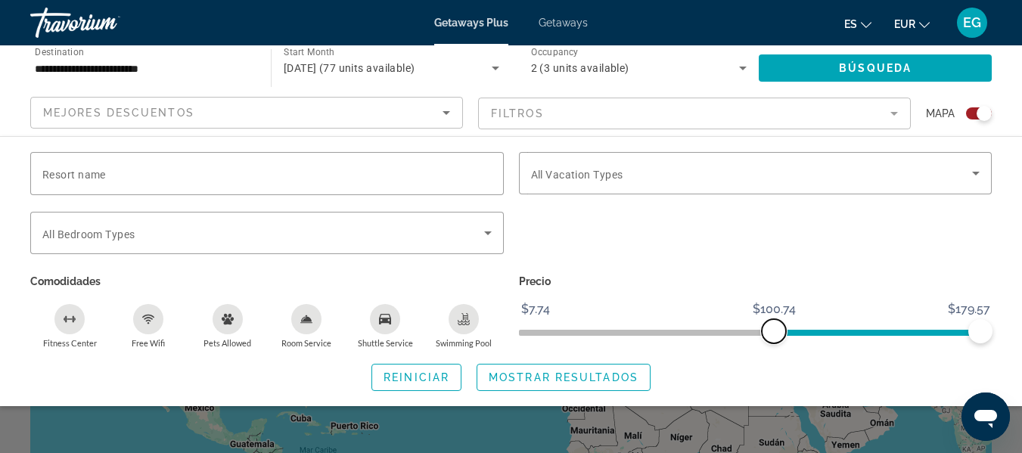
drag, startPoint x: 530, startPoint y: 325, endPoint x: 772, endPoint y: 329, distance: 242.1
click at [772, 329] on span "ngx-slider" at bounding box center [774, 331] width 24 height 24
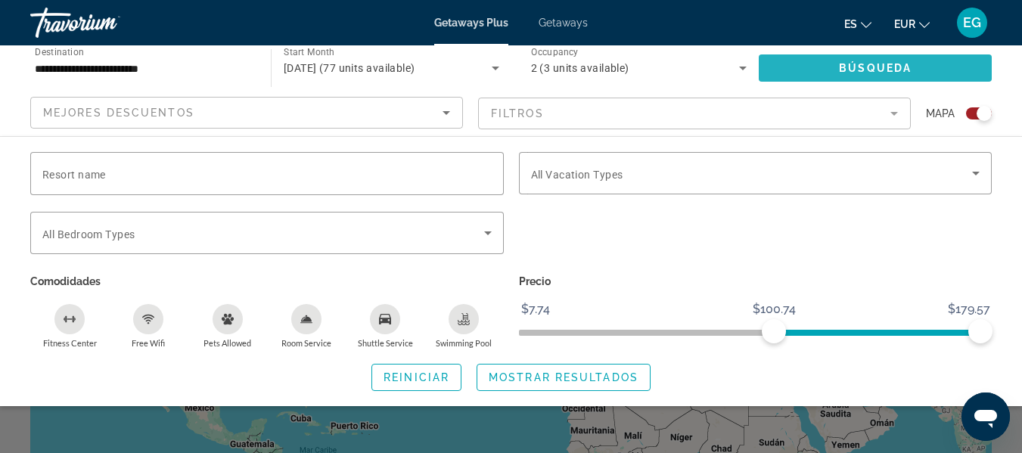
click at [849, 66] on span "Búsqueda" at bounding box center [875, 68] width 73 height 12
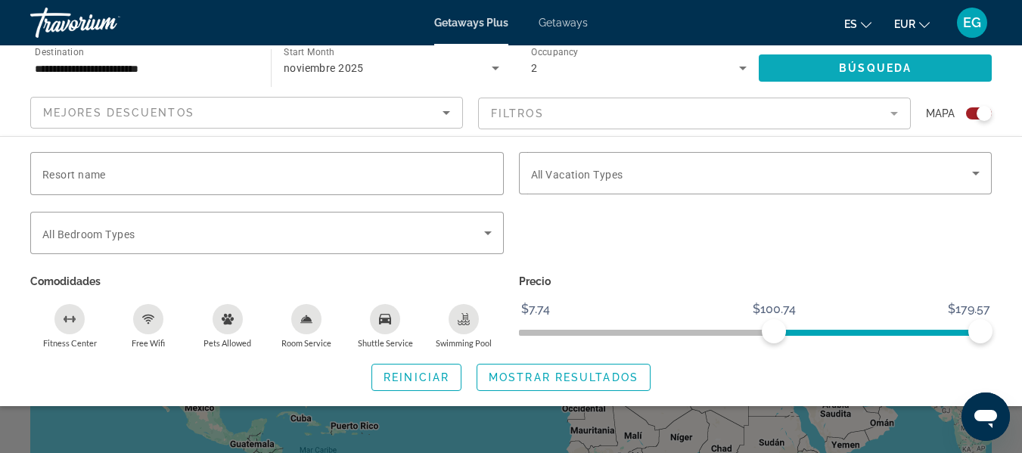
click at [912, 71] on span "Search widget" at bounding box center [875, 68] width 233 height 36
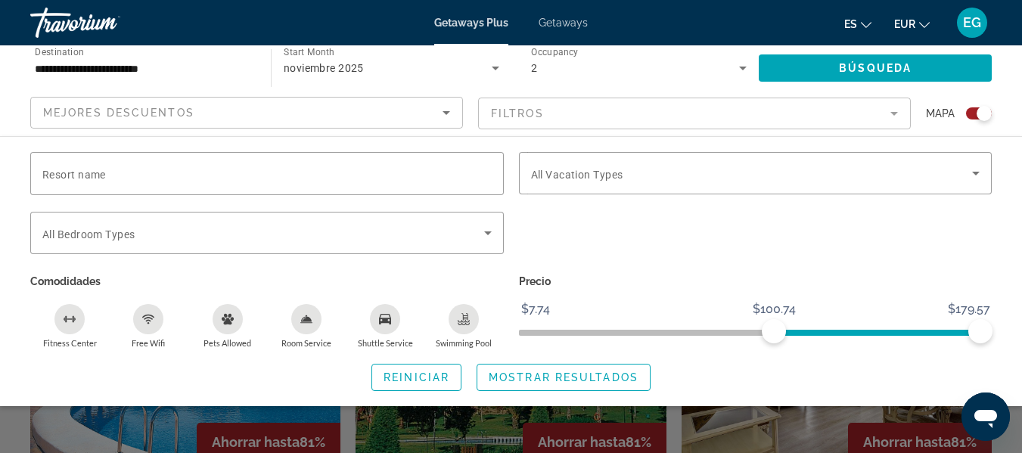
scroll to position [443, 0]
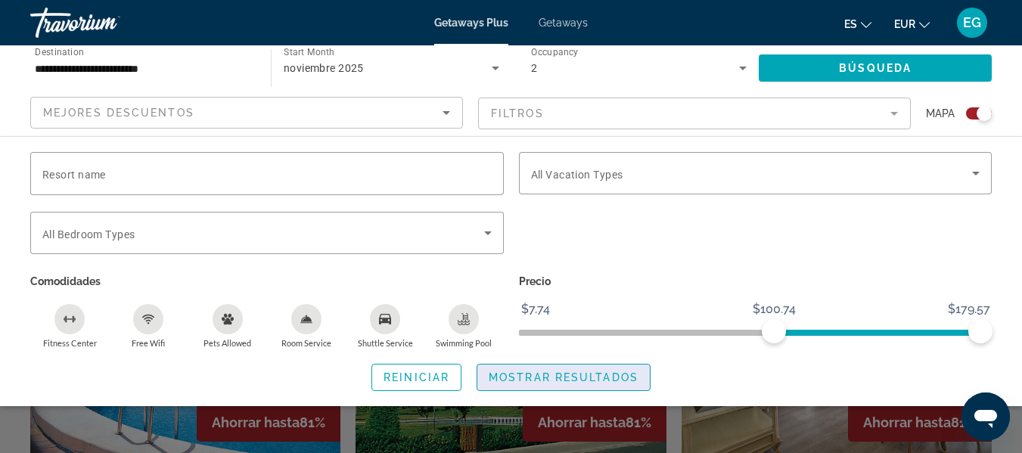
click at [542, 373] on span "Mostrar resultados" at bounding box center [564, 377] width 150 height 12
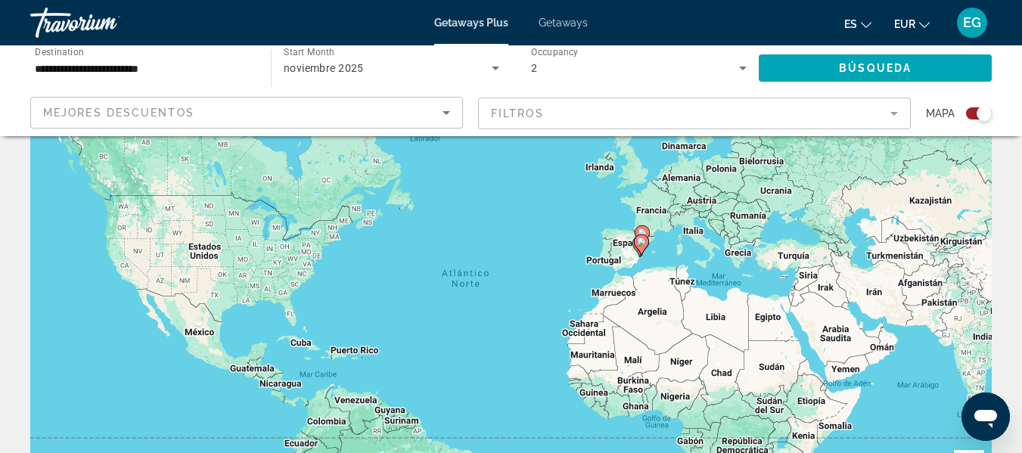
scroll to position [0, 0]
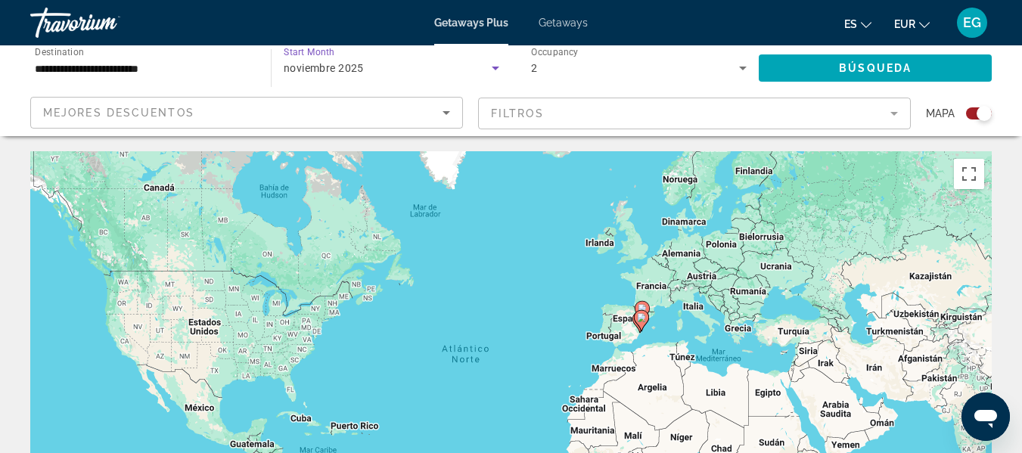
click at [495, 69] on icon "Search widget" at bounding box center [496, 69] width 8 height 4
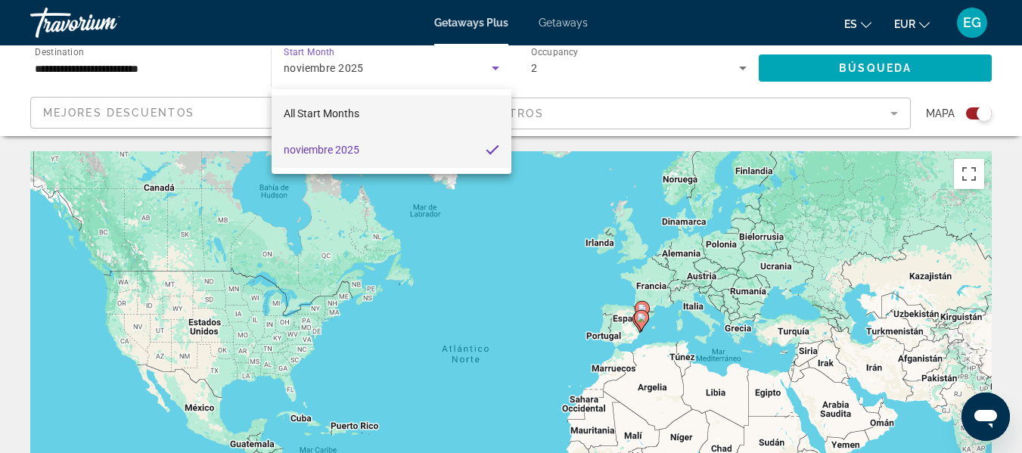
click at [338, 110] on span "All Start Months" at bounding box center [322, 113] width 76 height 12
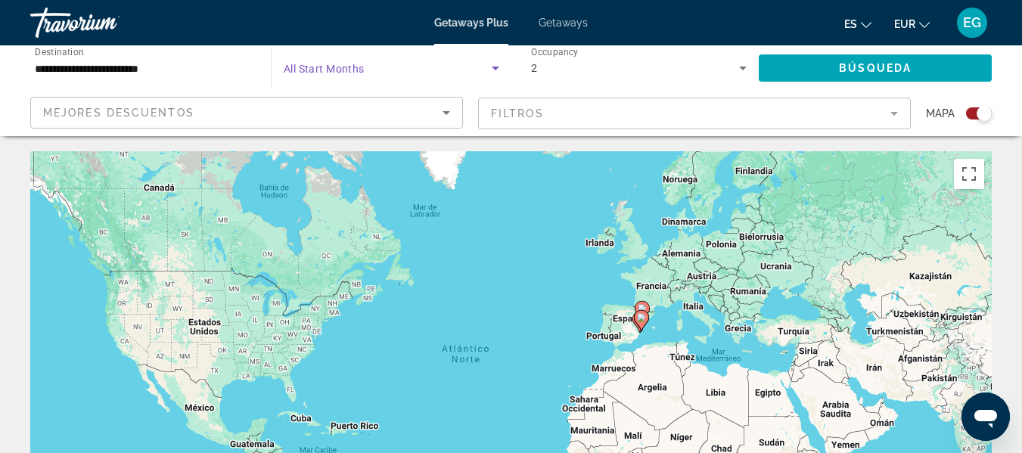
click at [497, 67] on icon "Search widget" at bounding box center [496, 69] width 8 height 4
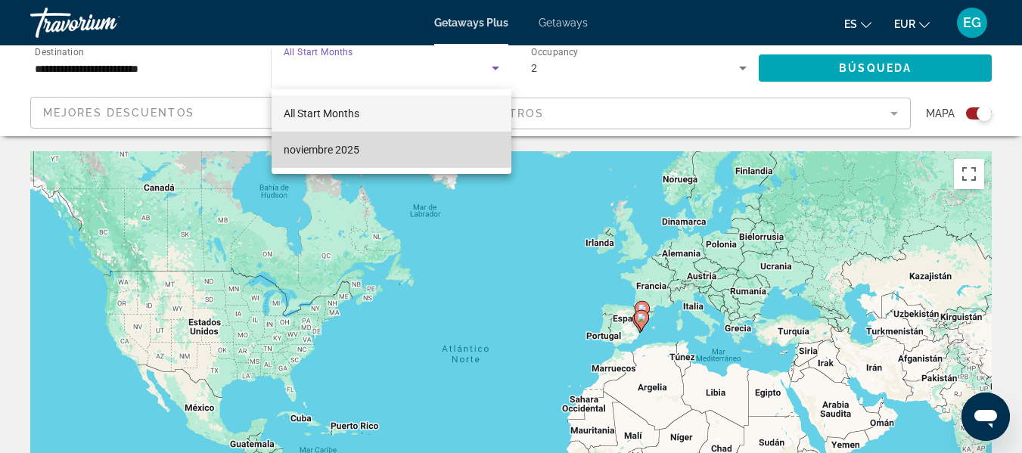
click at [350, 147] on span "noviembre 2025" at bounding box center [322, 150] width 76 height 18
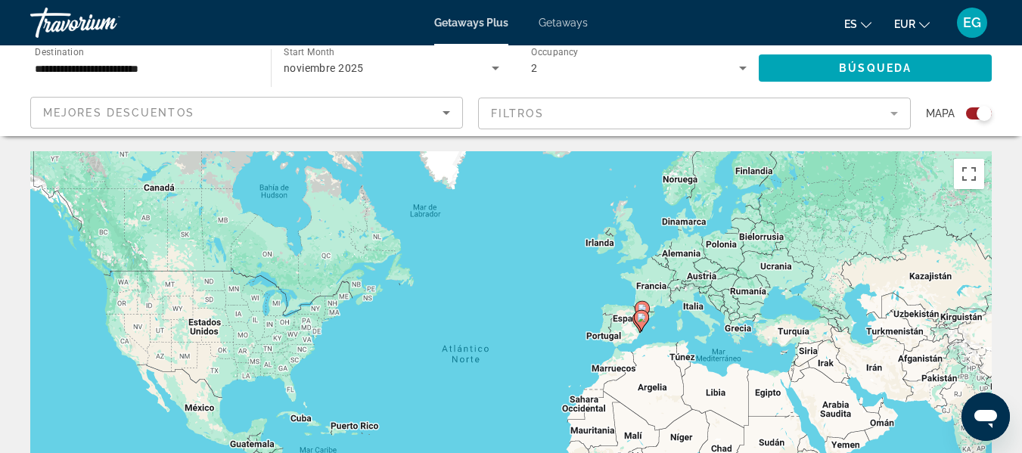
click at [893, 114] on mat-form-field "Filtros" at bounding box center [694, 114] width 433 height 32
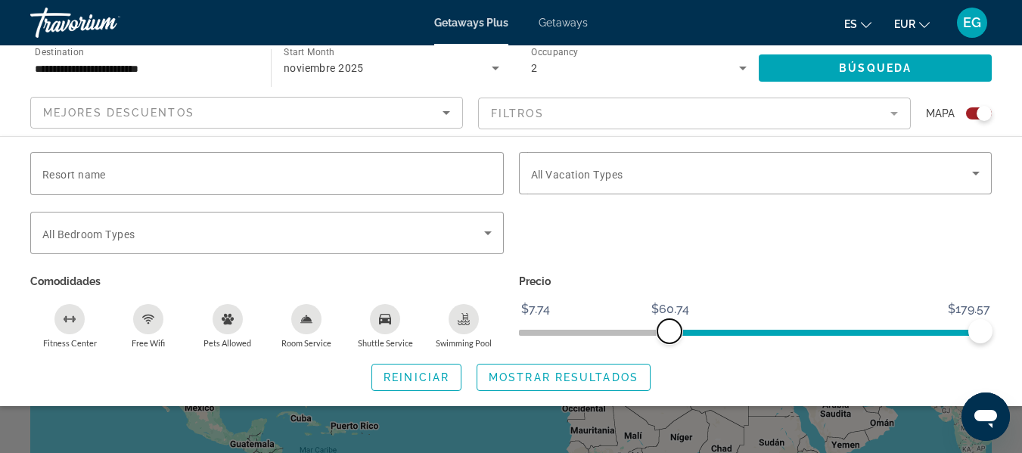
drag, startPoint x: 777, startPoint y: 334, endPoint x: 669, endPoint y: 329, distance: 108.3
click at [669, 329] on span "ngx-slider" at bounding box center [669, 331] width 24 height 24
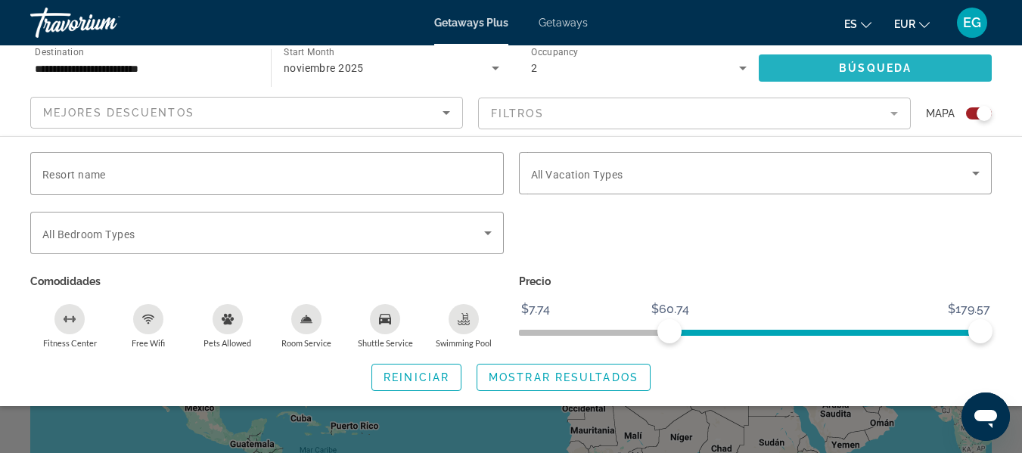
click at [880, 66] on span "Búsqueda" at bounding box center [875, 68] width 73 height 12
click at [861, 68] on span "Búsqueda" at bounding box center [875, 68] width 73 height 12
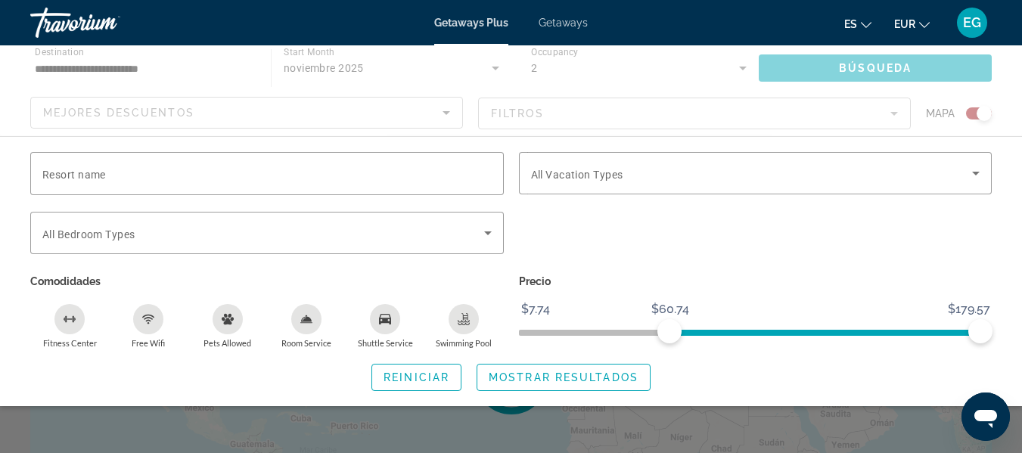
click at [861, 68] on div "Main content" at bounding box center [511, 90] width 1022 height 91
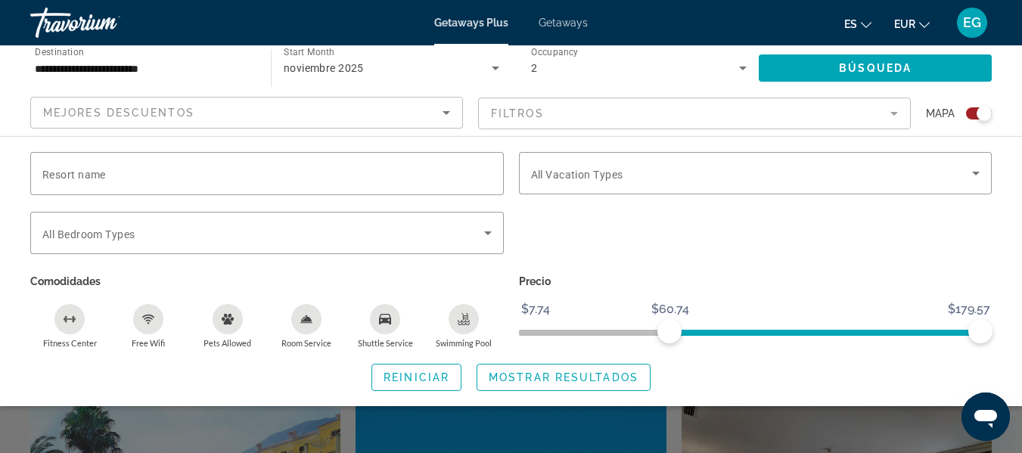
scroll to position [303, 0]
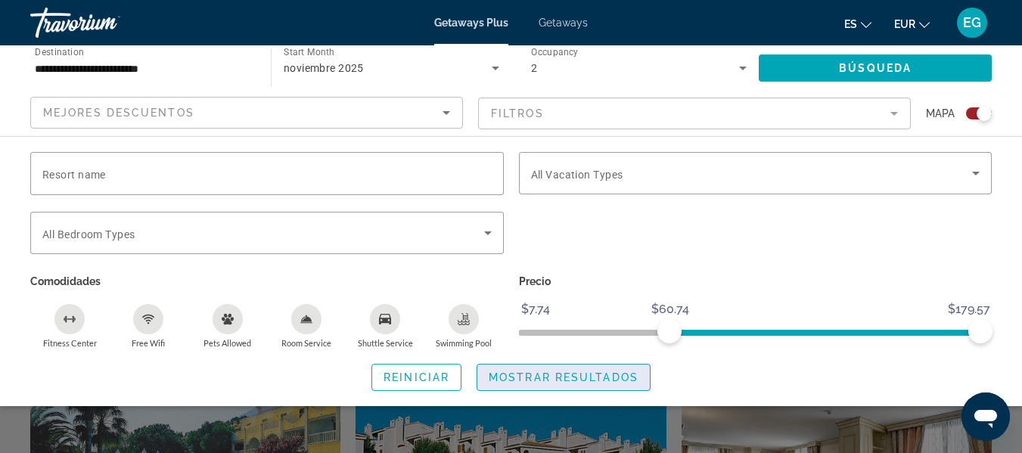
click at [511, 373] on span "Mostrar resultados" at bounding box center [564, 377] width 150 height 12
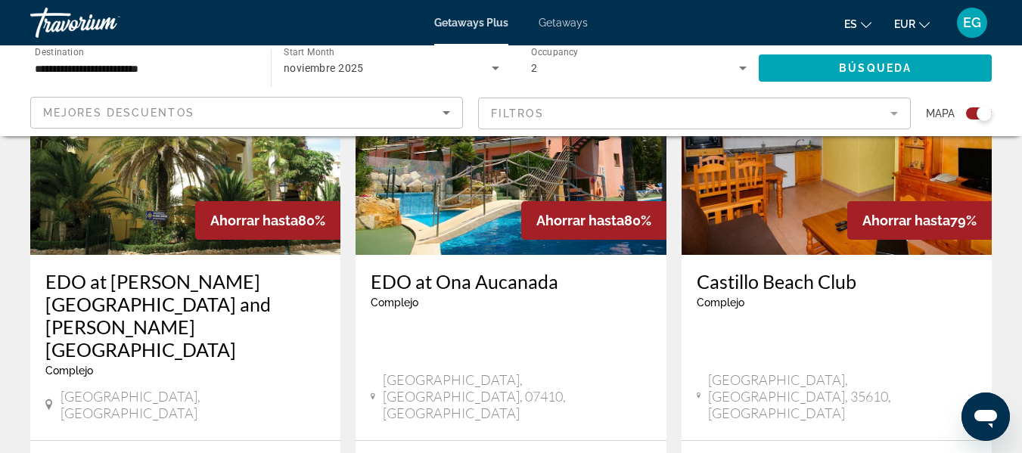
scroll to position [1750, 0]
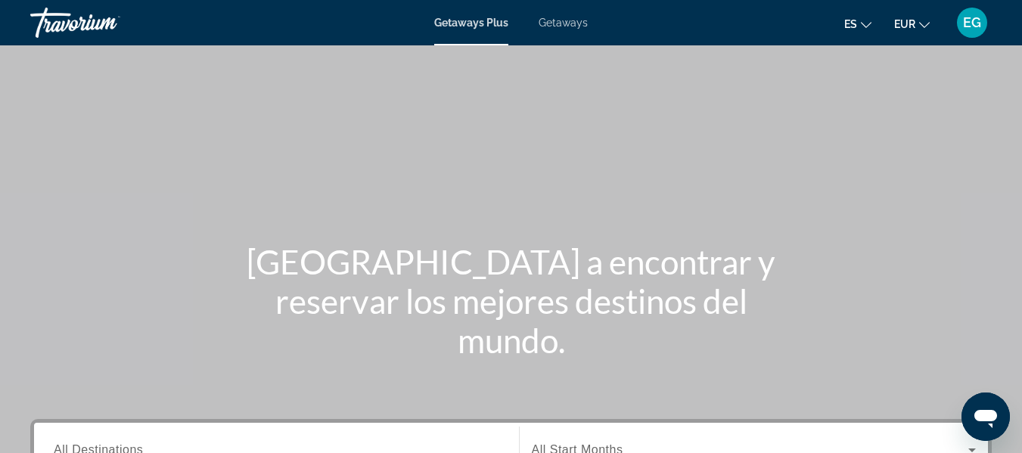
click at [866, 23] on icon "Change language" at bounding box center [866, 25] width 11 height 11
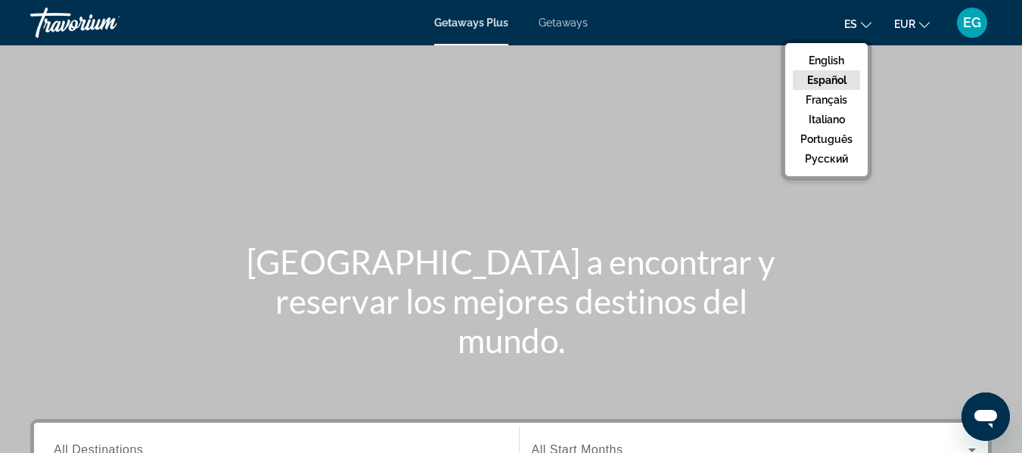
click at [837, 79] on button "Español" at bounding box center [826, 80] width 67 height 20
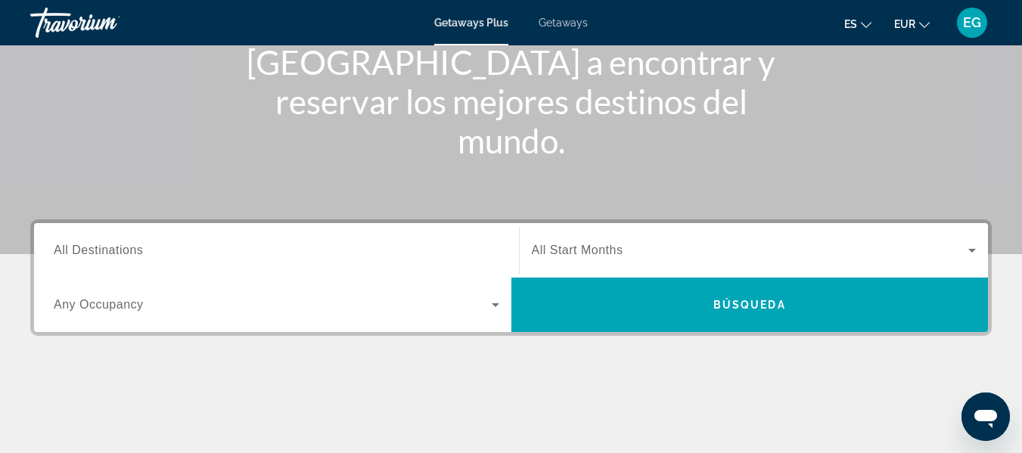
scroll to position [227, 0]
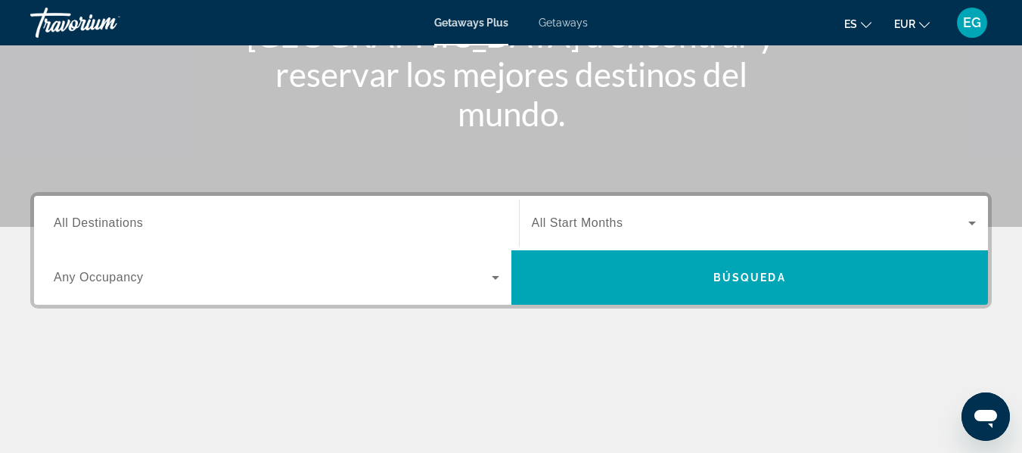
click at [117, 222] on span "All Destinations" at bounding box center [98, 222] width 89 height 13
click at [117, 222] on input "Destination All Destinations" at bounding box center [277, 224] width 446 height 18
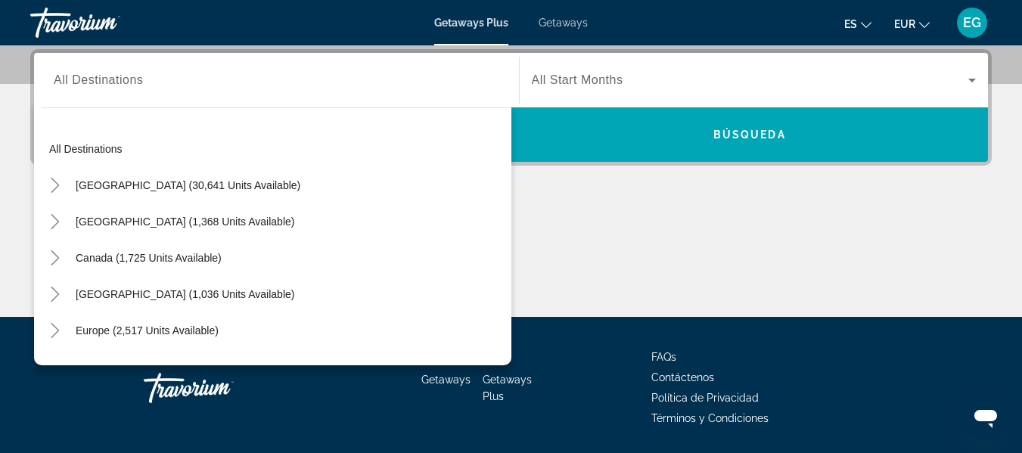
scroll to position [14, 0]
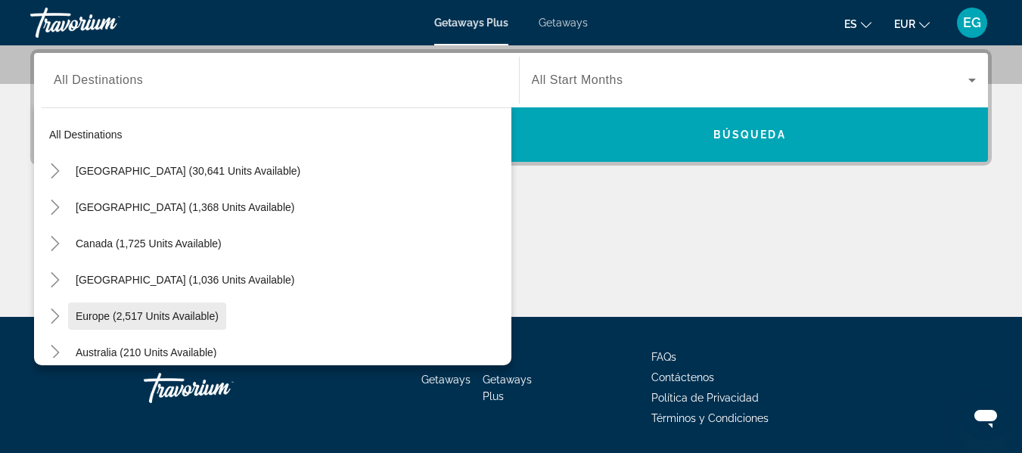
click at [191, 317] on span "Europe (2,517 units available)" at bounding box center [147, 316] width 143 height 12
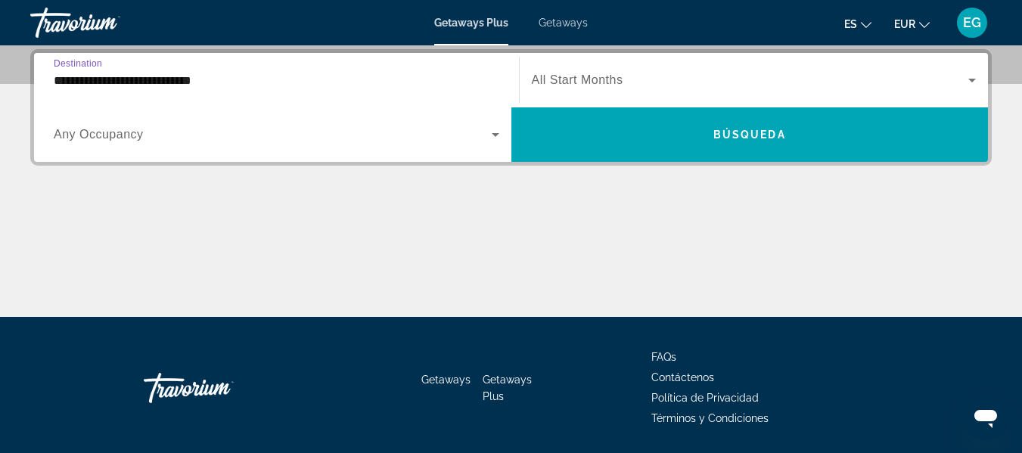
click at [176, 84] on input "**********" at bounding box center [277, 81] width 446 height 18
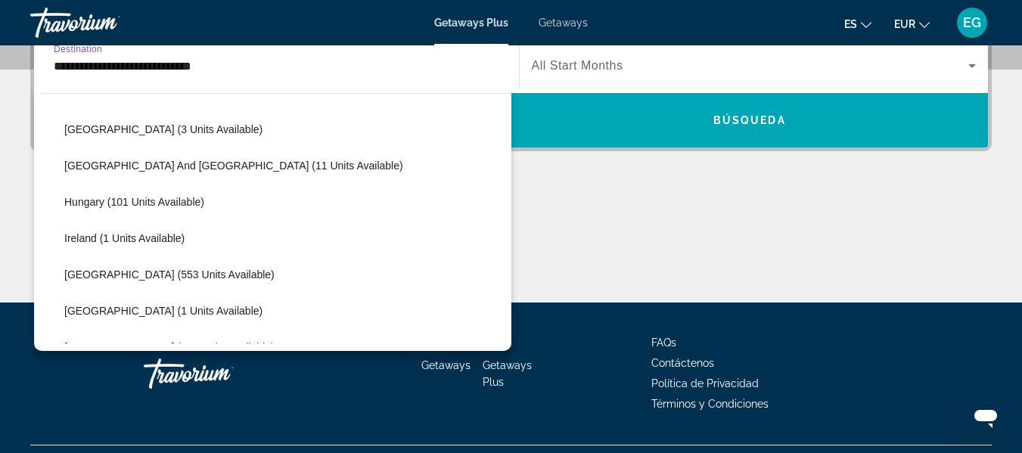
scroll to position [468, 0]
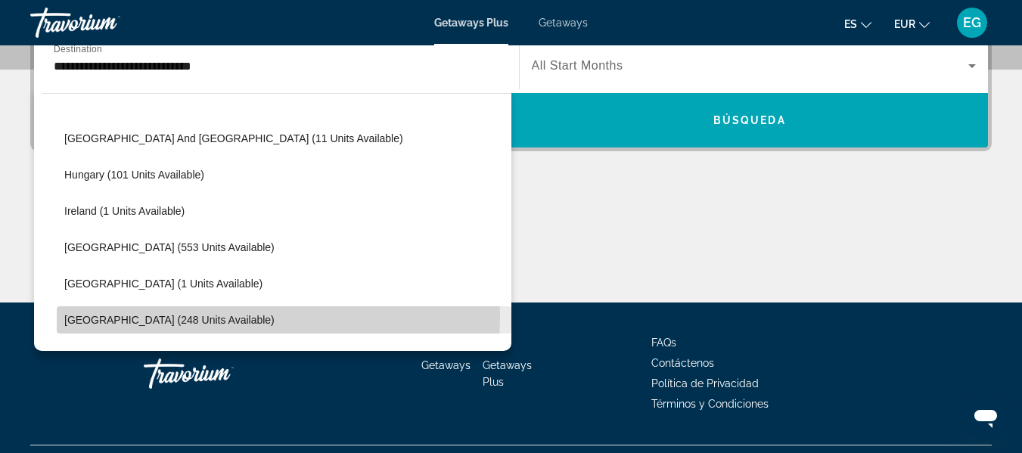
click at [178, 316] on span "[GEOGRAPHIC_DATA] (248 units available)" at bounding box center [169, 320] width 210 height 12
type input "**********"
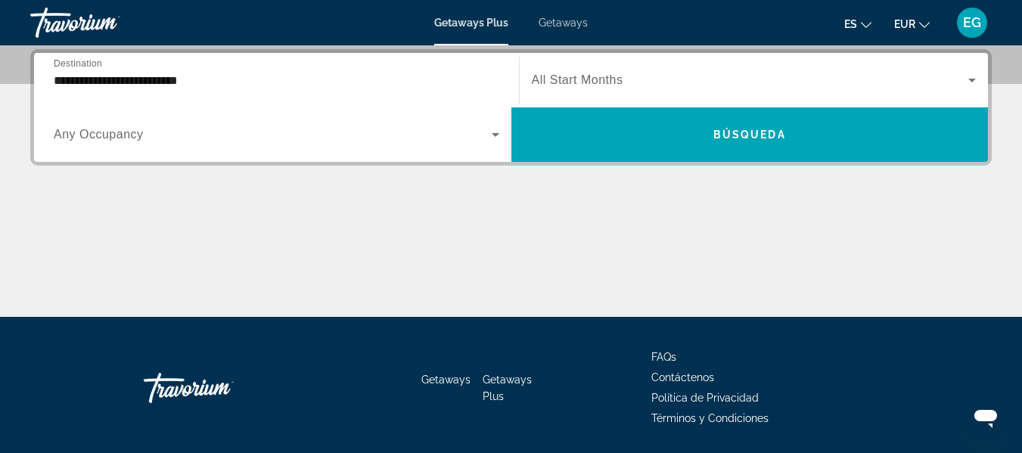
click at [588, 81] on span "All Start Months" at bounding box center [578, 79] width 92 height 13
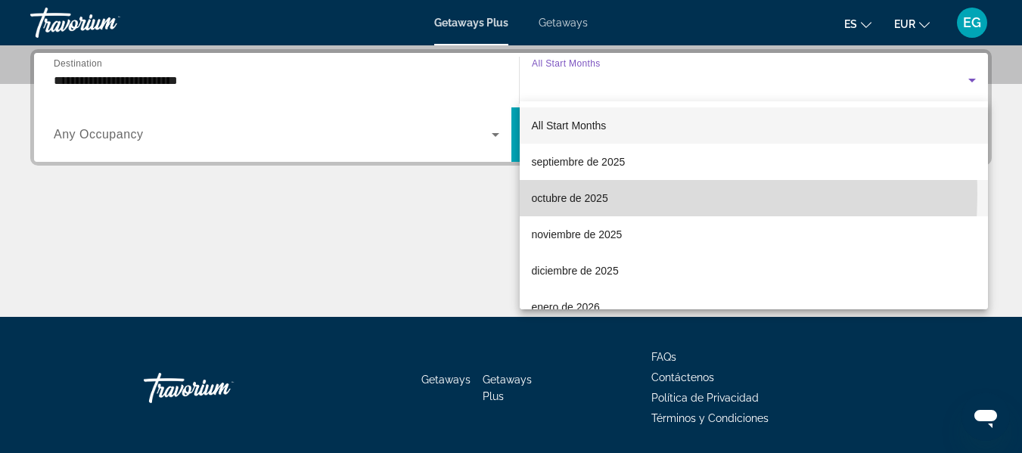
click at [576, 194] on span "octubre de 2025" at bounding box center [570, 198] width 76 height 18
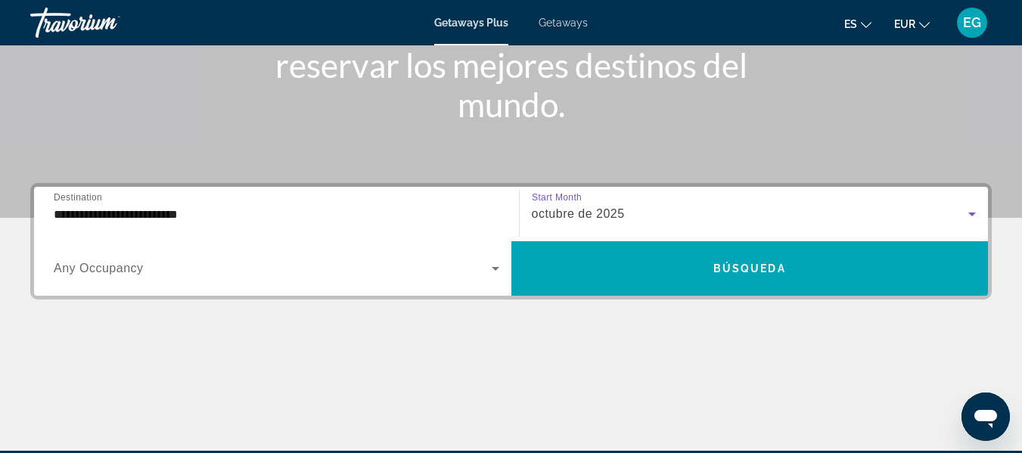
scroll to position [219, 0]
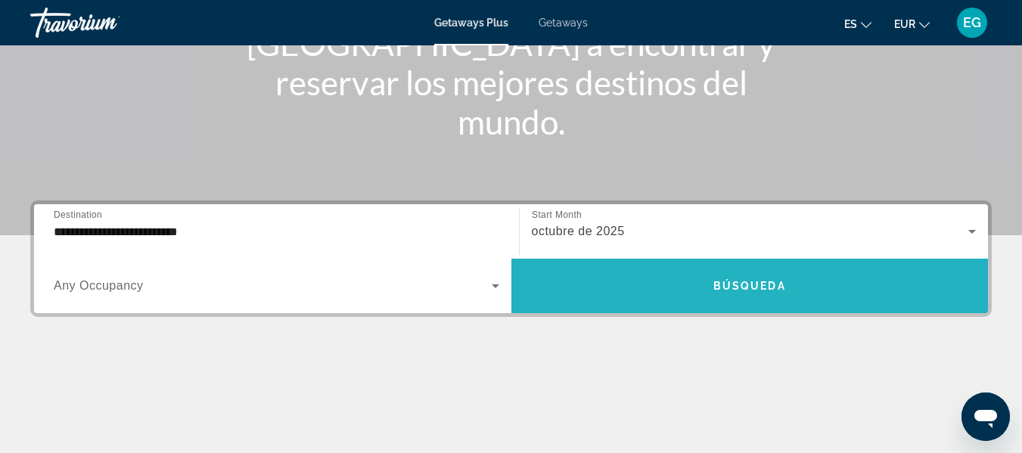
click at [776, 279] on span "Search widget" at bounding box center [749, 286] width 477 height 36
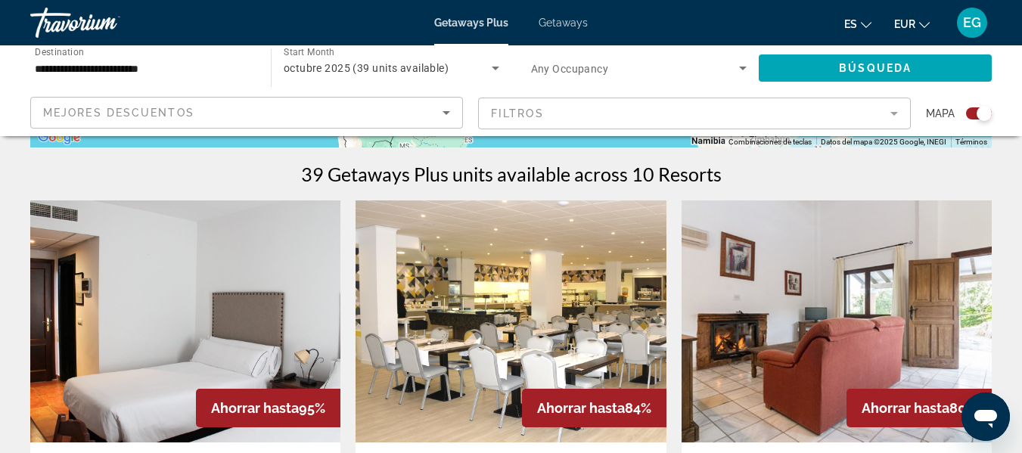
scroll to position [454, 0]
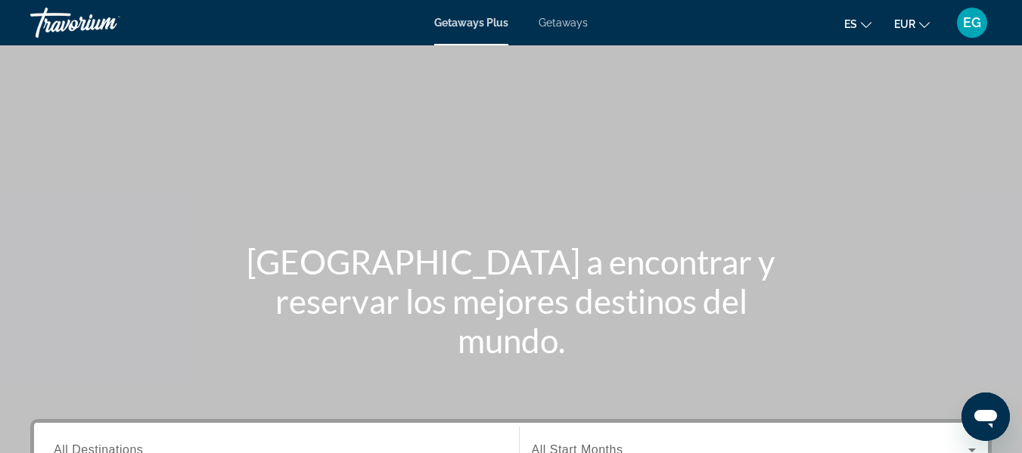
click at [863, 23] on icon "Change language" at bounding box center [866, 25] width 11 height 11
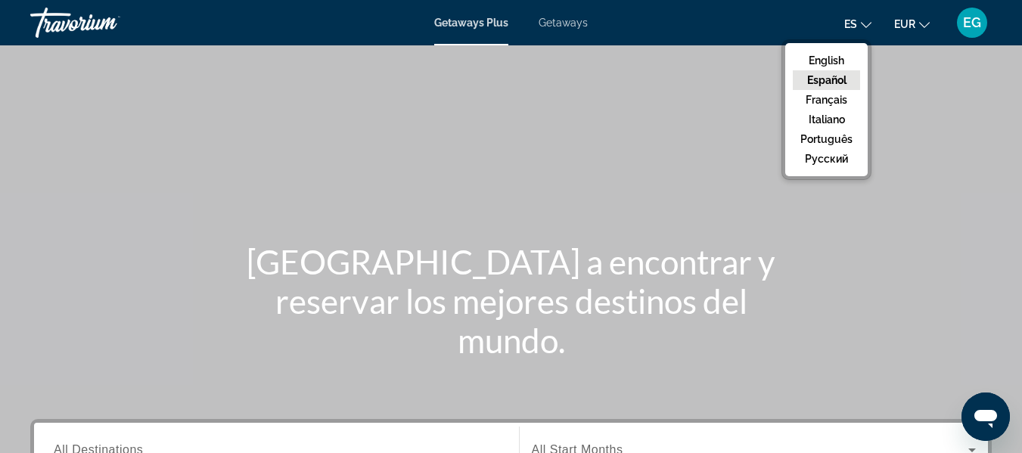
click at [843, 76] on button "Español" at bounding box center [826, 80] width 67 height 20
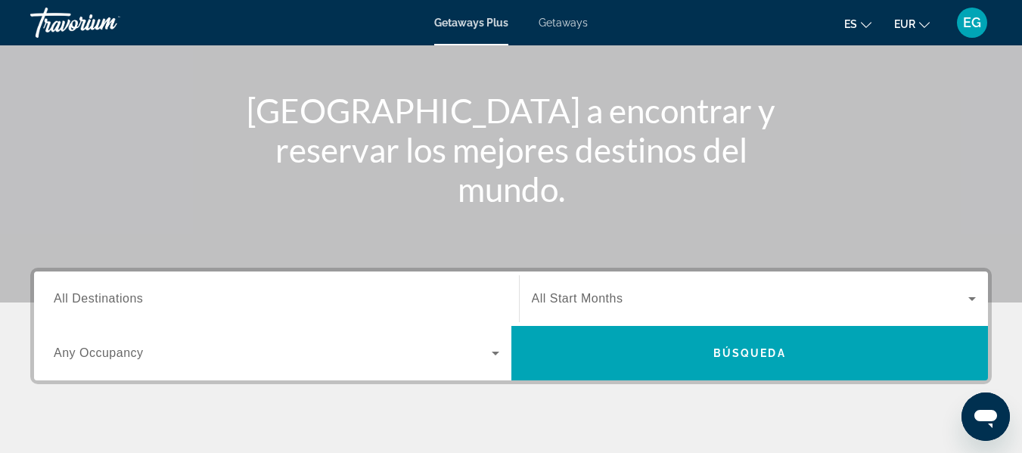
scroll to position [227, 0]
